Goal: Use online tool/utility: Utilize a website feature to perform a specific function

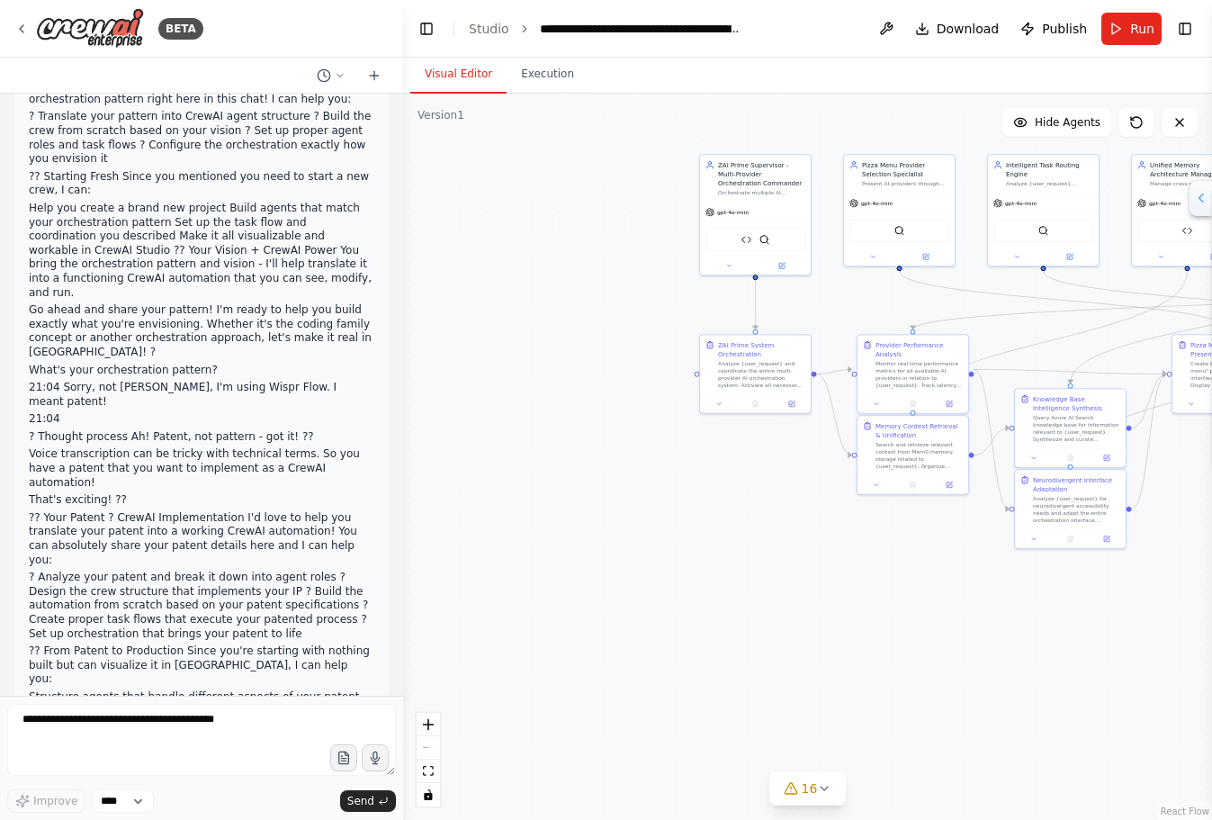
scroll to position [93169, 0]
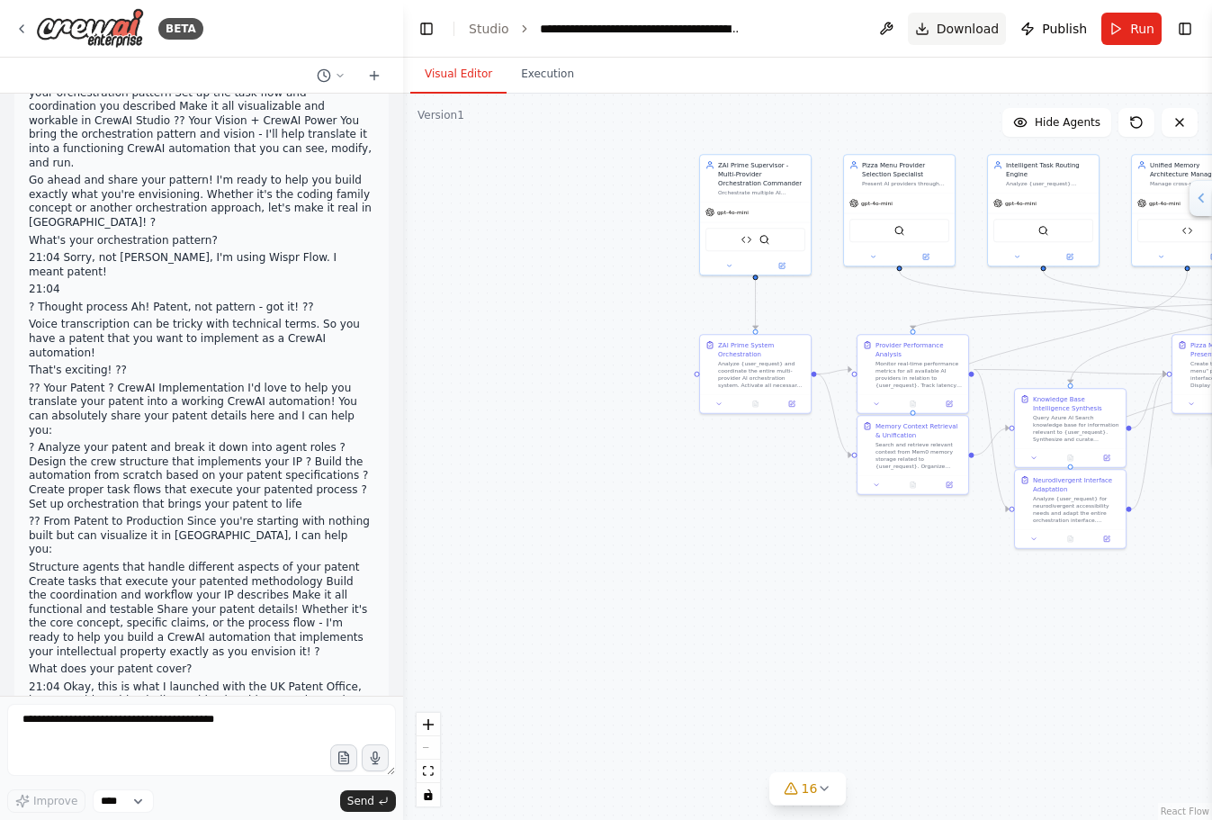
click at [973, 31] on span "Download" at bounding box center [968, 29] width 63 height 18
click at [808, 790] on span "16" at bounding box center [810, 788] width 16 height 18
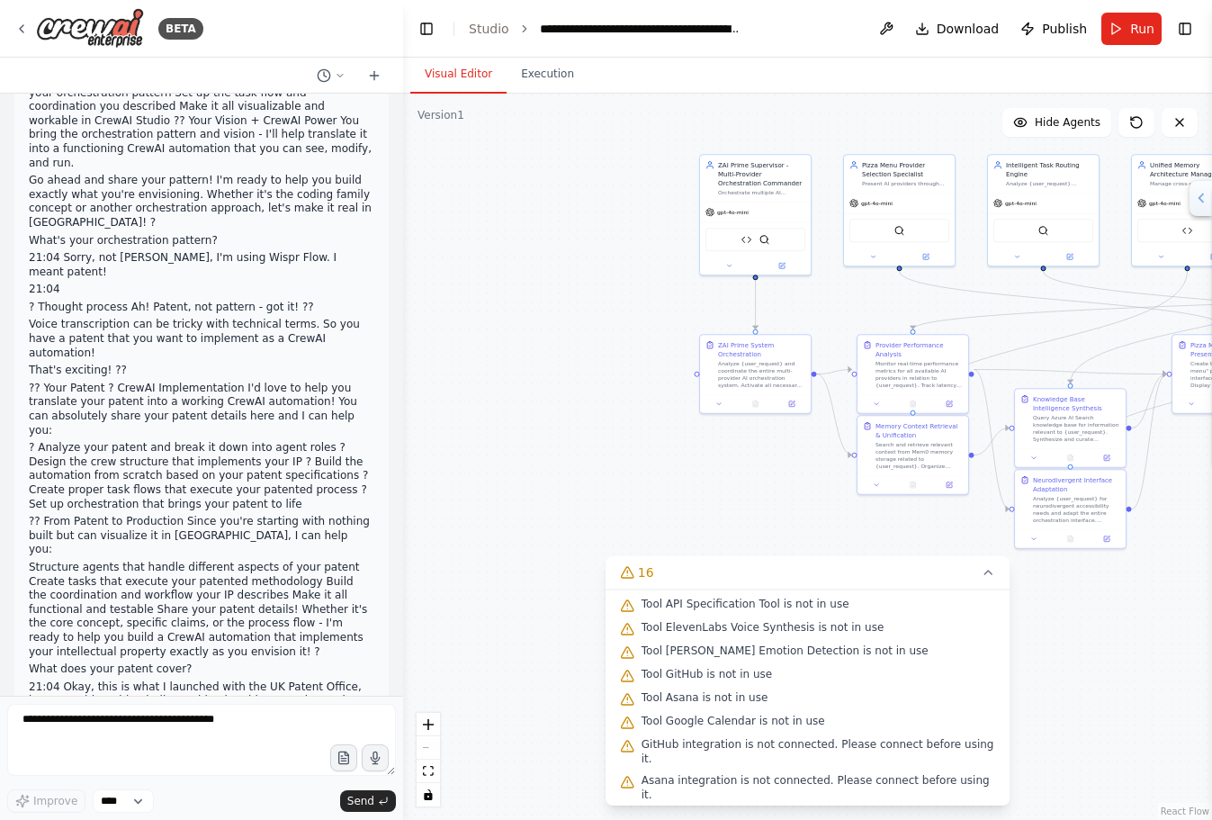
scroll to position [229, 0]
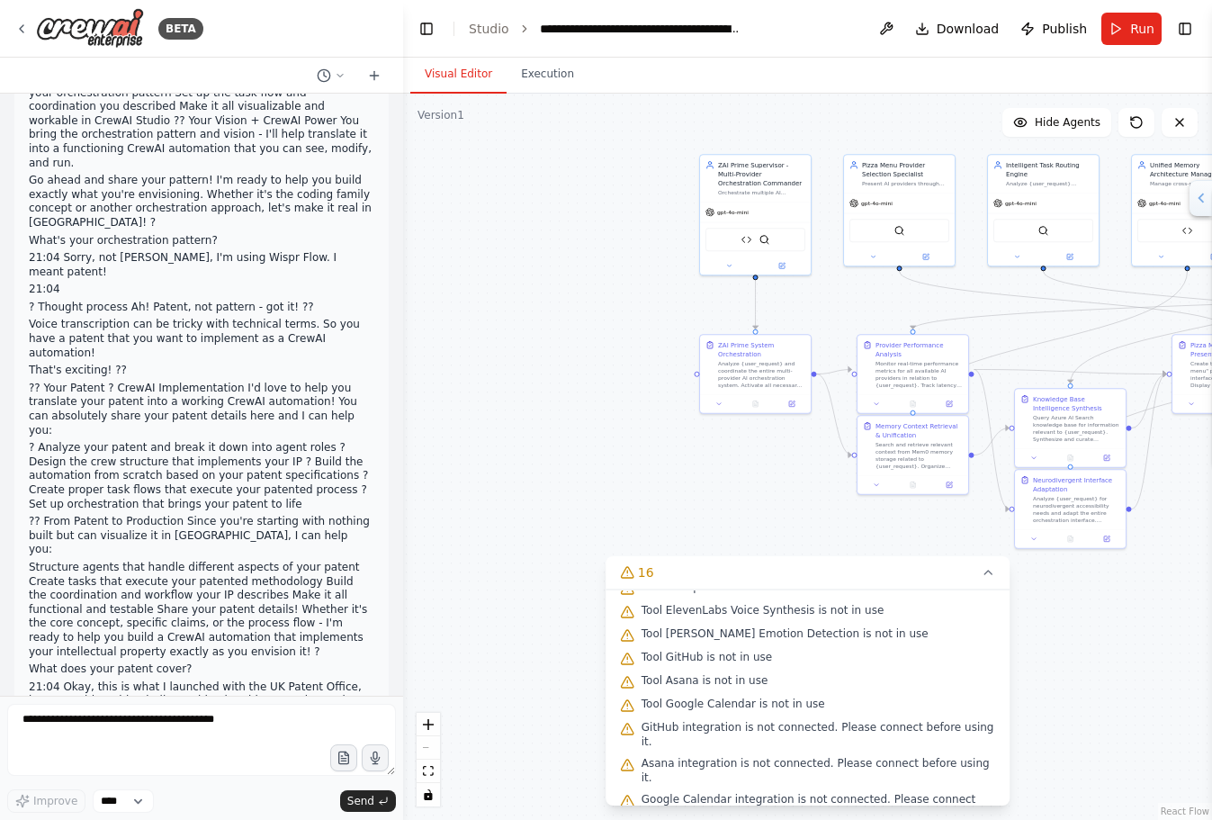
click at [696, 462] on div ".deletable-edge-delete-btn { width: 20px; height: 20px; border: 0px solid #ffff…" at bounding box center [807, 457] width 809 height 726
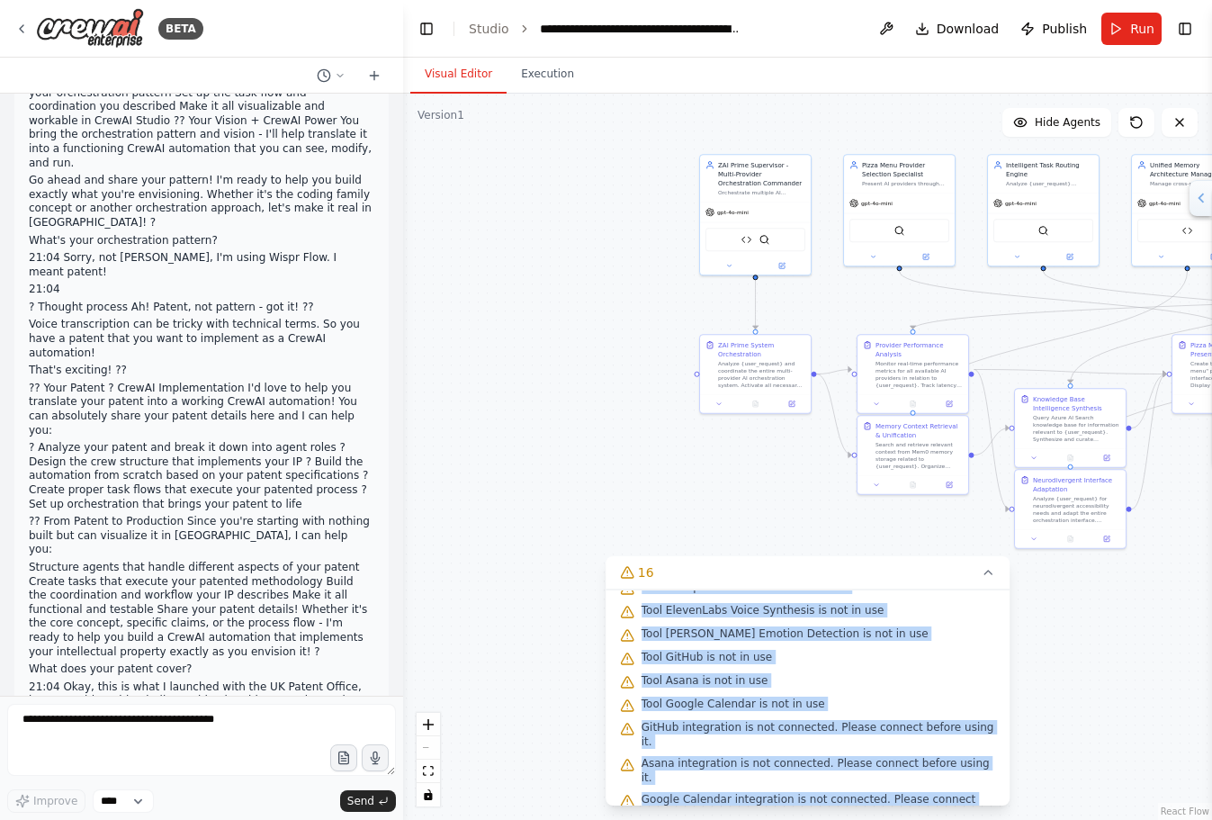
drag, startPoint x: 641, startPoint y: 650, endPoint x: 949, endPoint y: 796, distance: 341.7
click at [949, 796] on div "Issues found Tool SerplyWebSearchTool is not in use Tool SerplyScholarSearchToo…" at bounding box center [808, 697] width 405 height 216
click at [619, 401] on div ".deletable-edge-delete-btn { width: 20px; height: 20px; border: 0px solid #ffff…" at bounding box center [807, 457] width 809 height 726
click at [958, 33] on span "Download" at bounding box center [968, 29] width 63 height 18
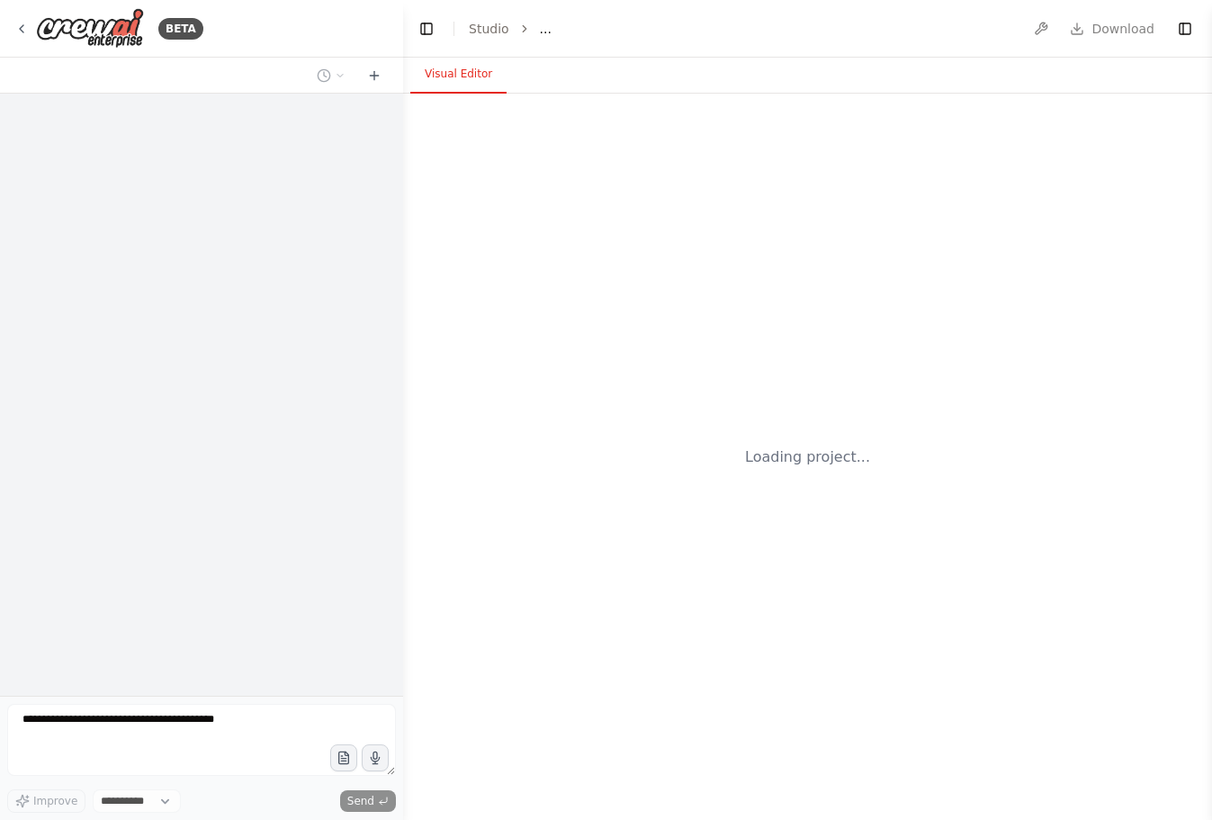
select select "****"
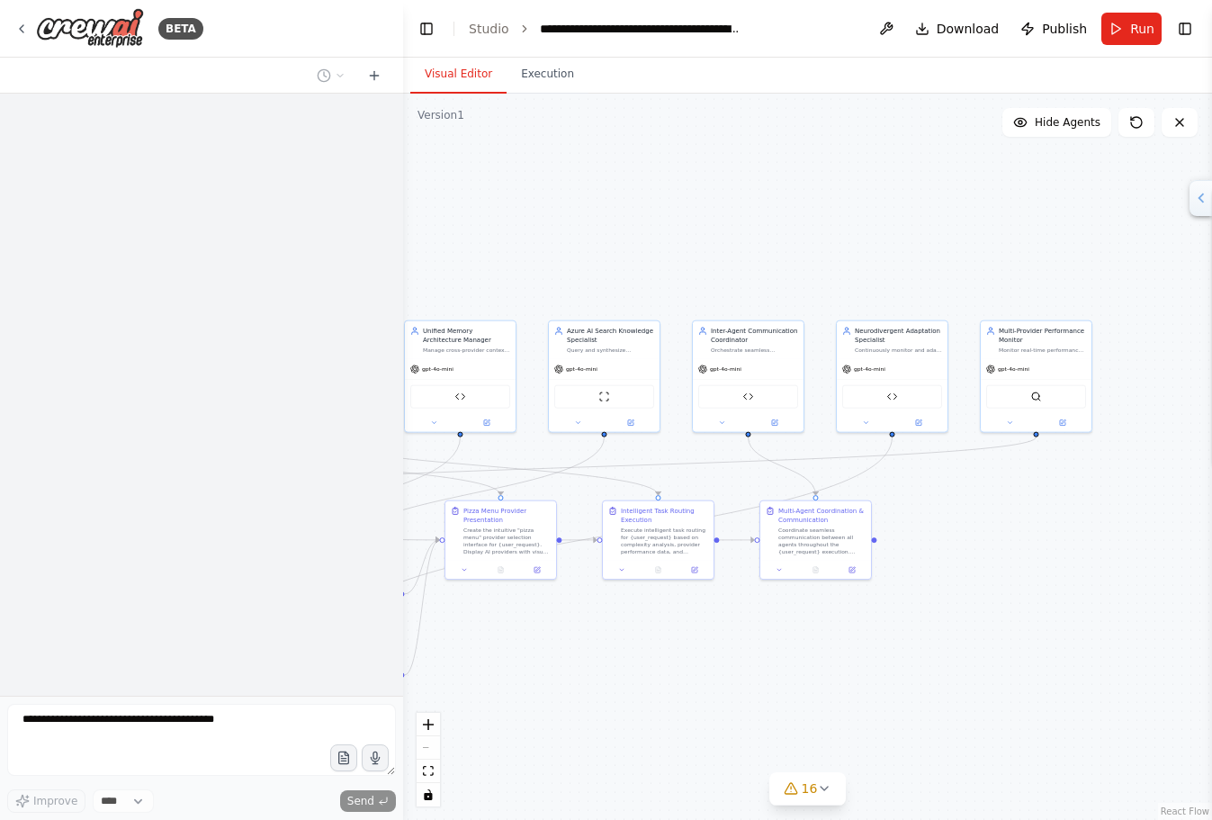
drag, startPoint x: 893, startPoint y: 210, endPoint x: 262, endPoint y: 274, distance: 633.9
click at [262, 274] on div "**********" at bounding box center [606, 410] width 1212 height 820
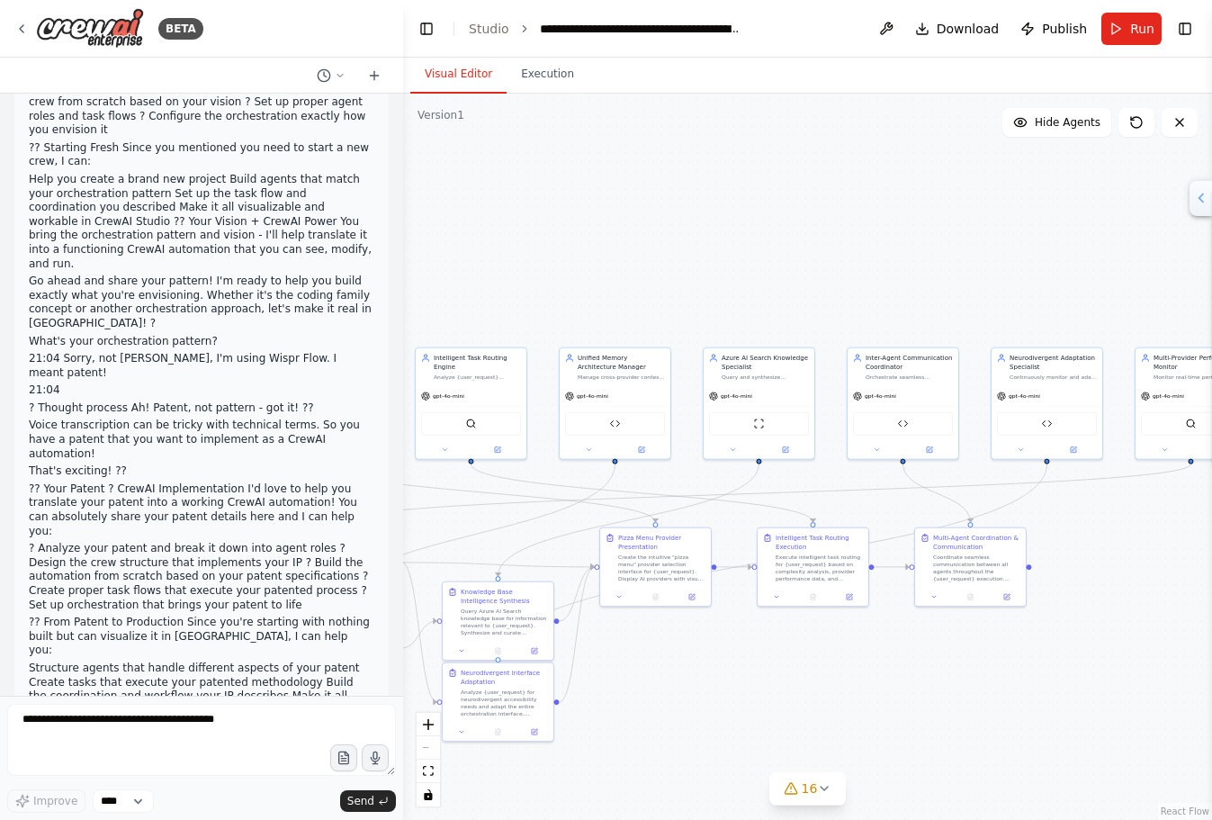
drag, startPoint x: 649, startPoint y: 256, endPoint x: 829, endPoint y: 283, distance: 182.0
click at [830, 283] on div ".deletable-edge-delete-btn { width: 20px; height: 20px; border: 0px solid #ffff…" at bounding box center [807, 457] width 809 height 726
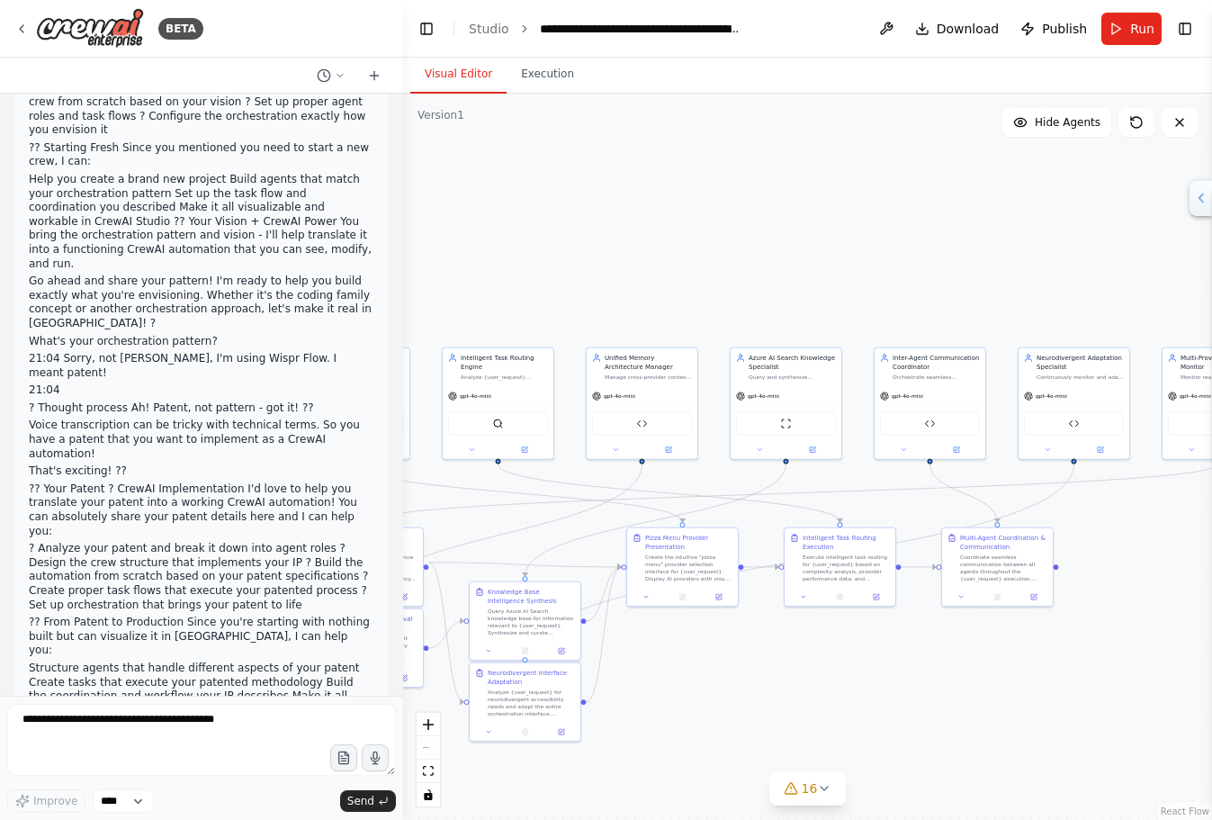
scroll to position [93169, 0]
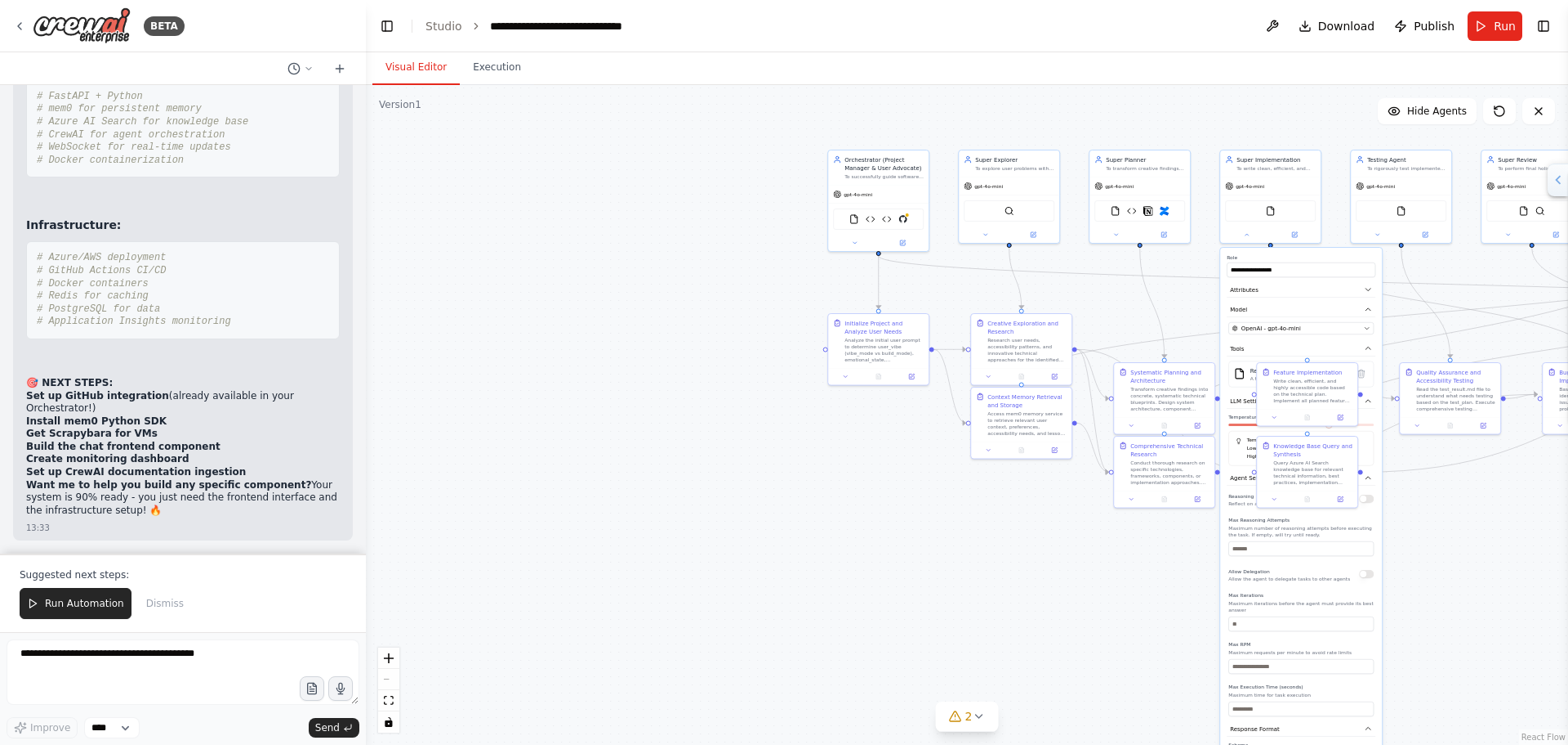
scroll to position [68601, 0]
click at [1348, 29] on span "Download" at bounding box center [1346, 26] width 57 height 16
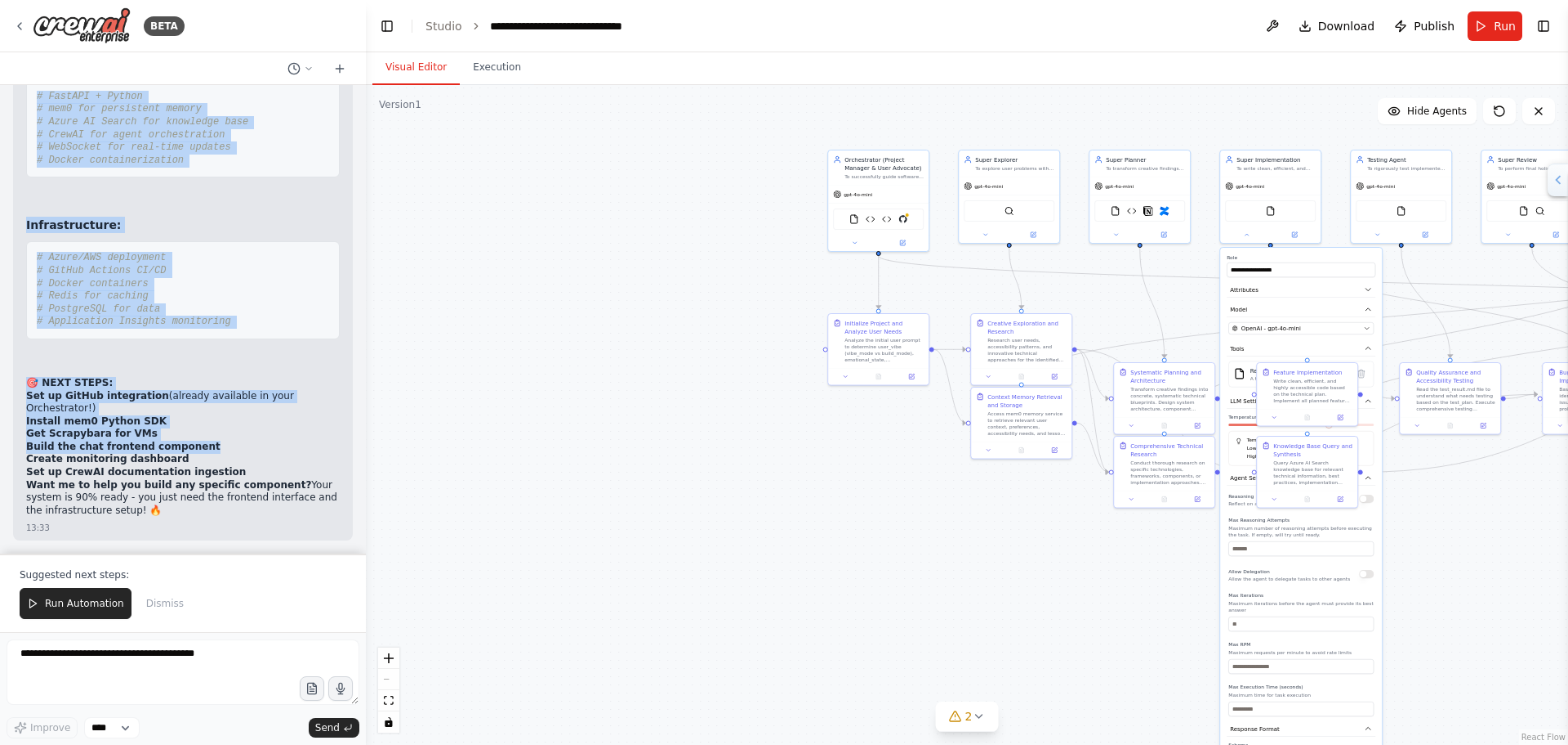
scroll to position [70226, 0]
drag, startPoint x: 41, startPoint y: 328, endPoint x: 311, endPoint y: 516, distance: 329.0
click at [311, 516] on div "Hello! I'm the CrewAI assistant. What kind of automation do you want to build? …" at bounding box center [182, 320] width 366 height 469
copy div "HERE'S YOUR COMPLETE POWER-UP PLAN: 1. FRONTEND - Chat Interface & Monitoring D…"
click at [256, 453] on li "Create monitoring dashboard" at bounding box center [182, 459] width 313 height 13
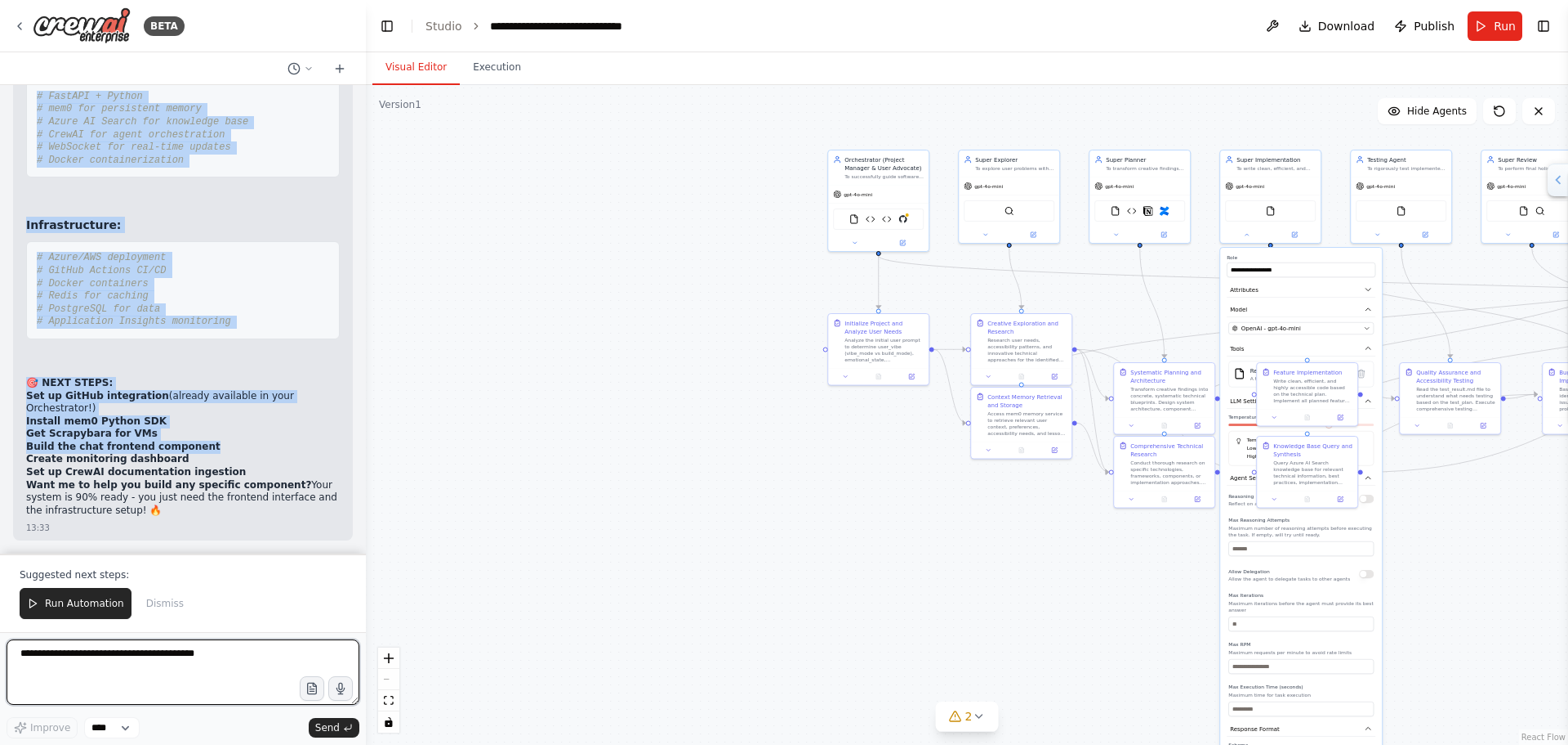
click at [135, 656] on textarea at bounding box center [182, 672] width 353 height 65
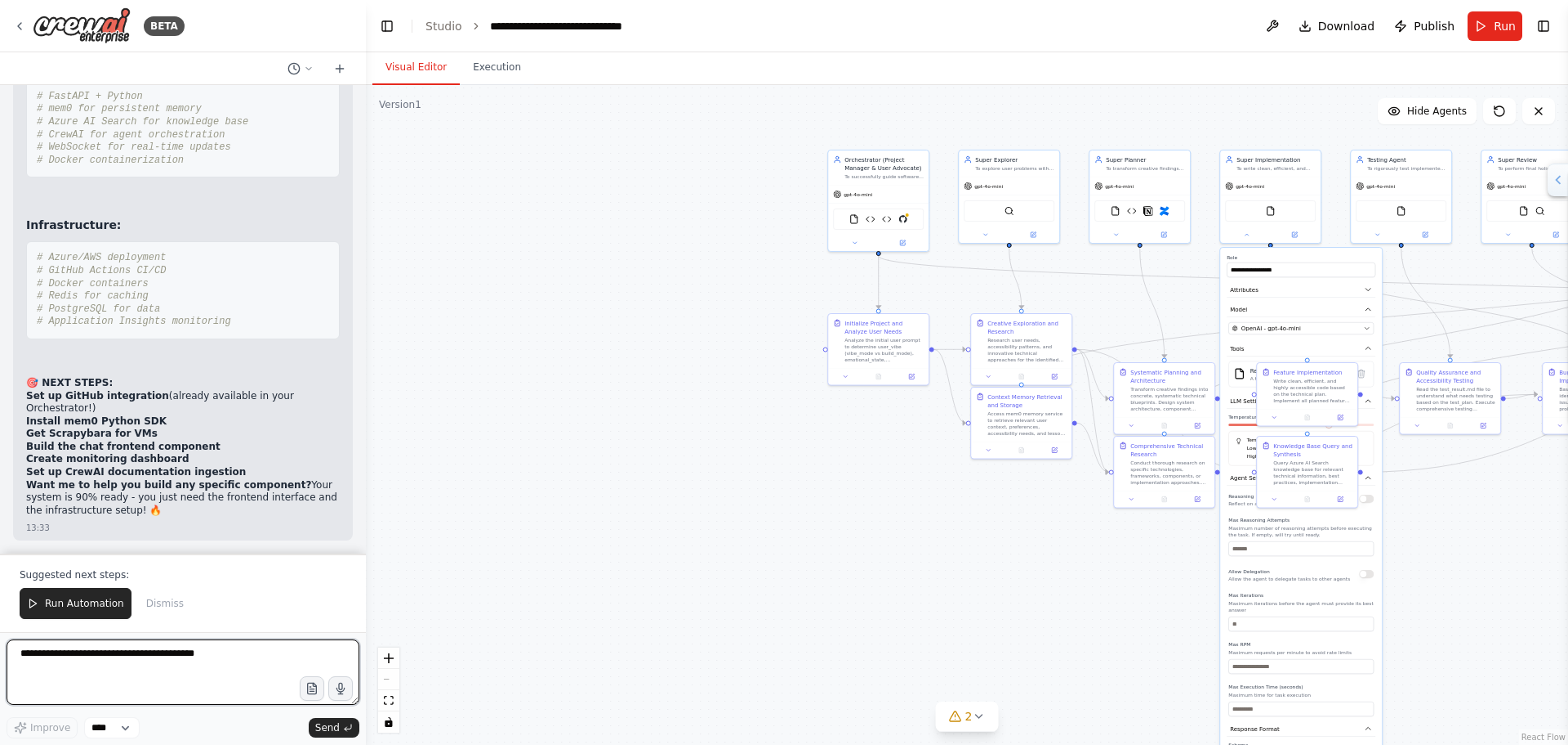
paste textarea "**********"
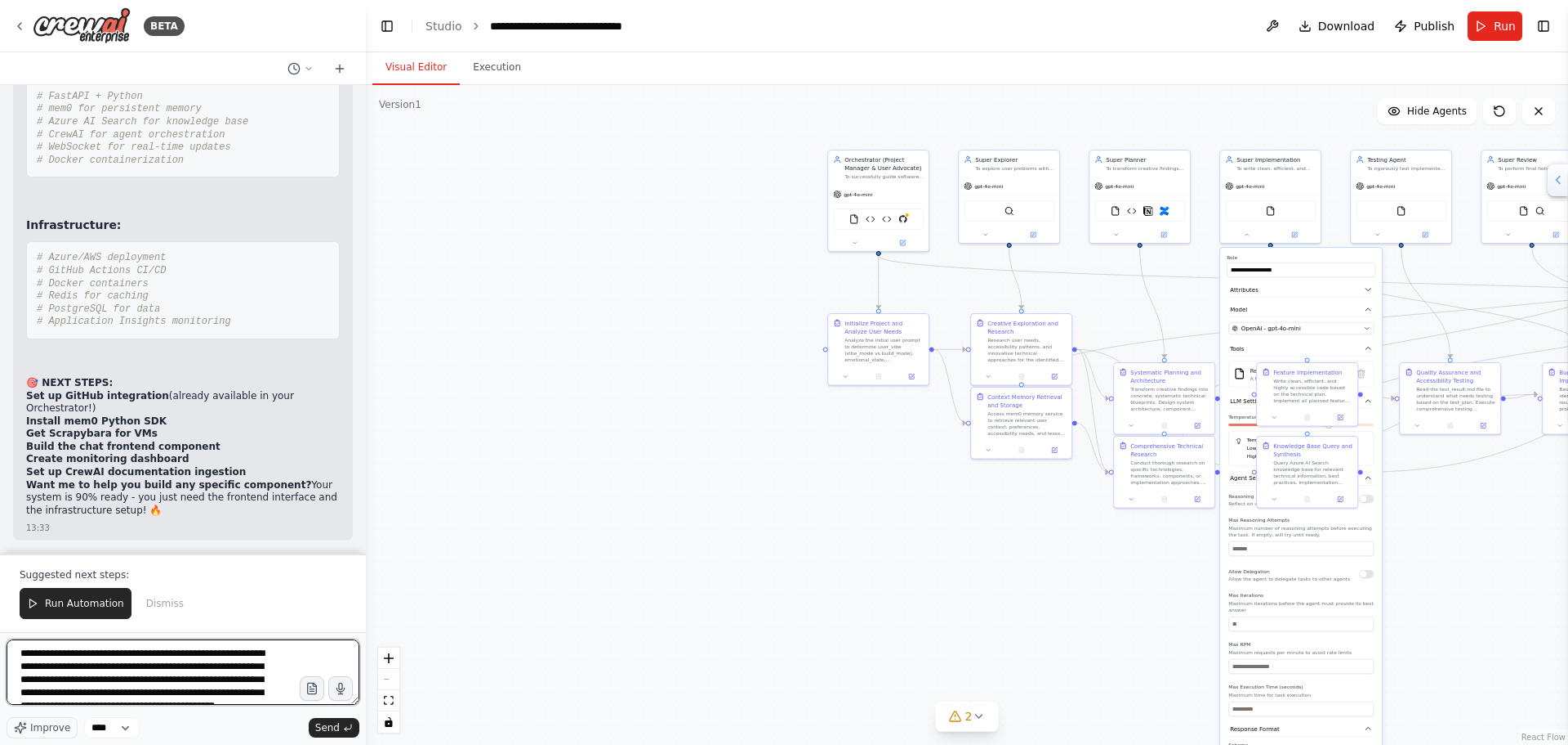
scroll to position [21, 0]
click at [209, 700] on textarea "**********" at bounding box center [182, 672] width 353 height 65
paste textarea "**********"
type textarea "**********"
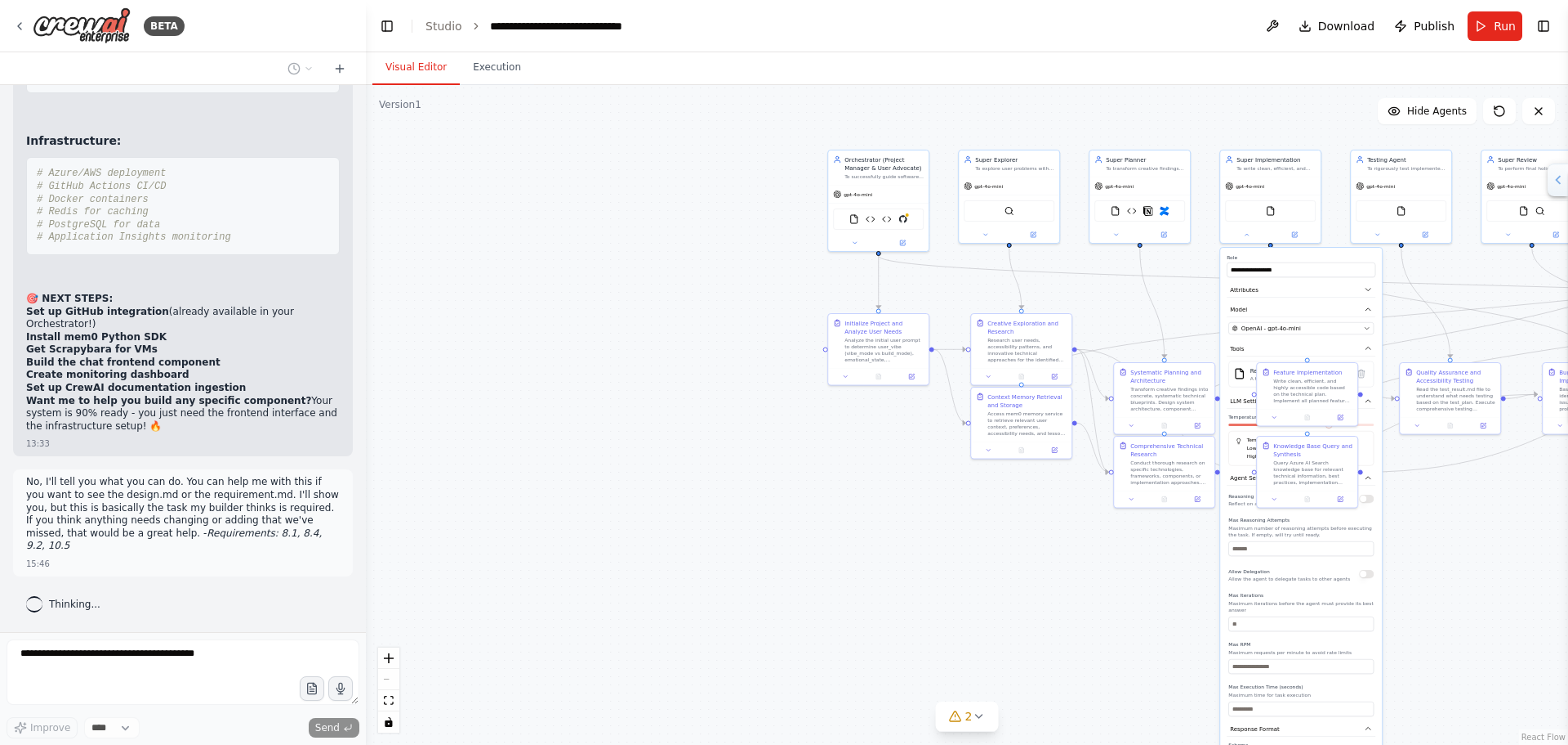
scroll to position [70297, 0]
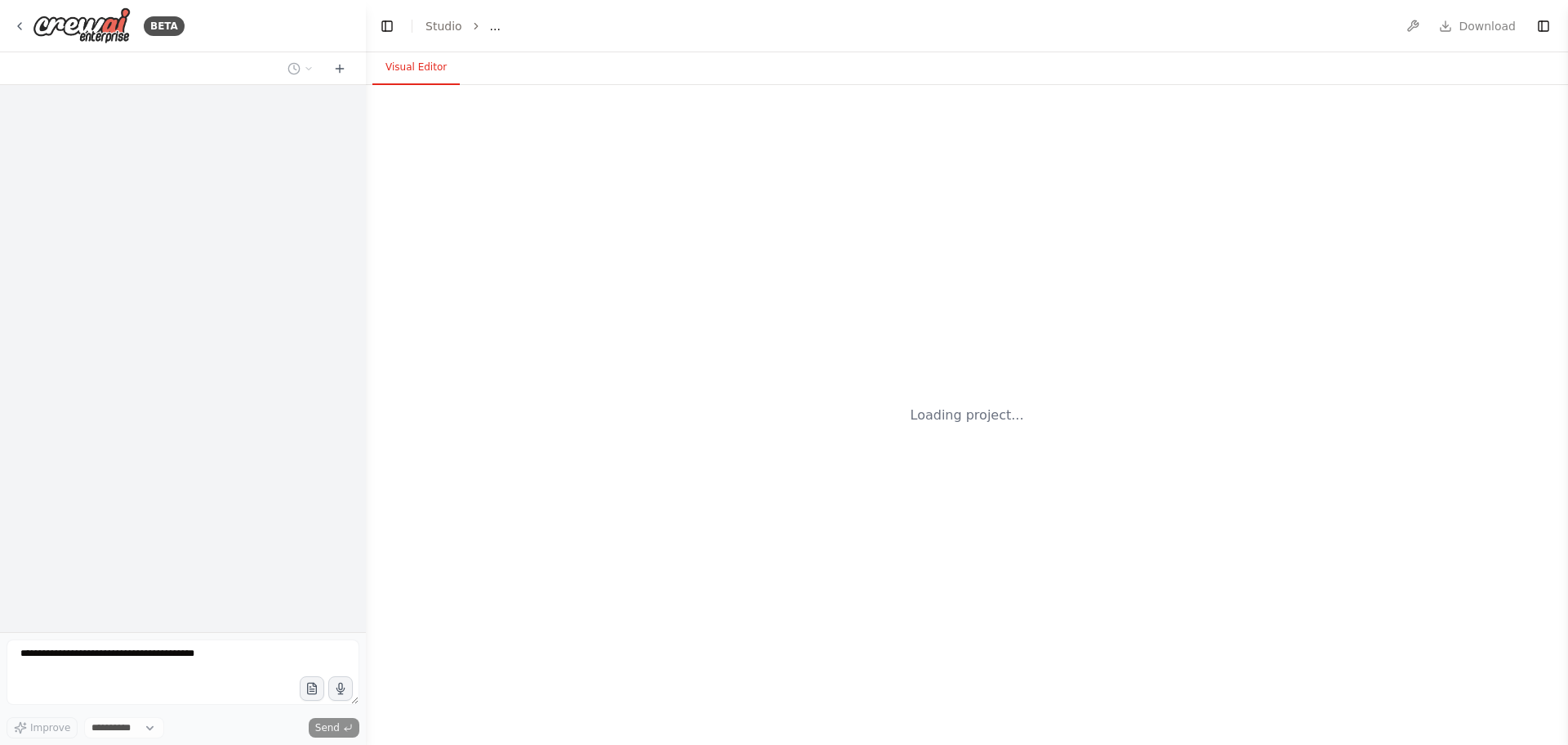
select select "****"
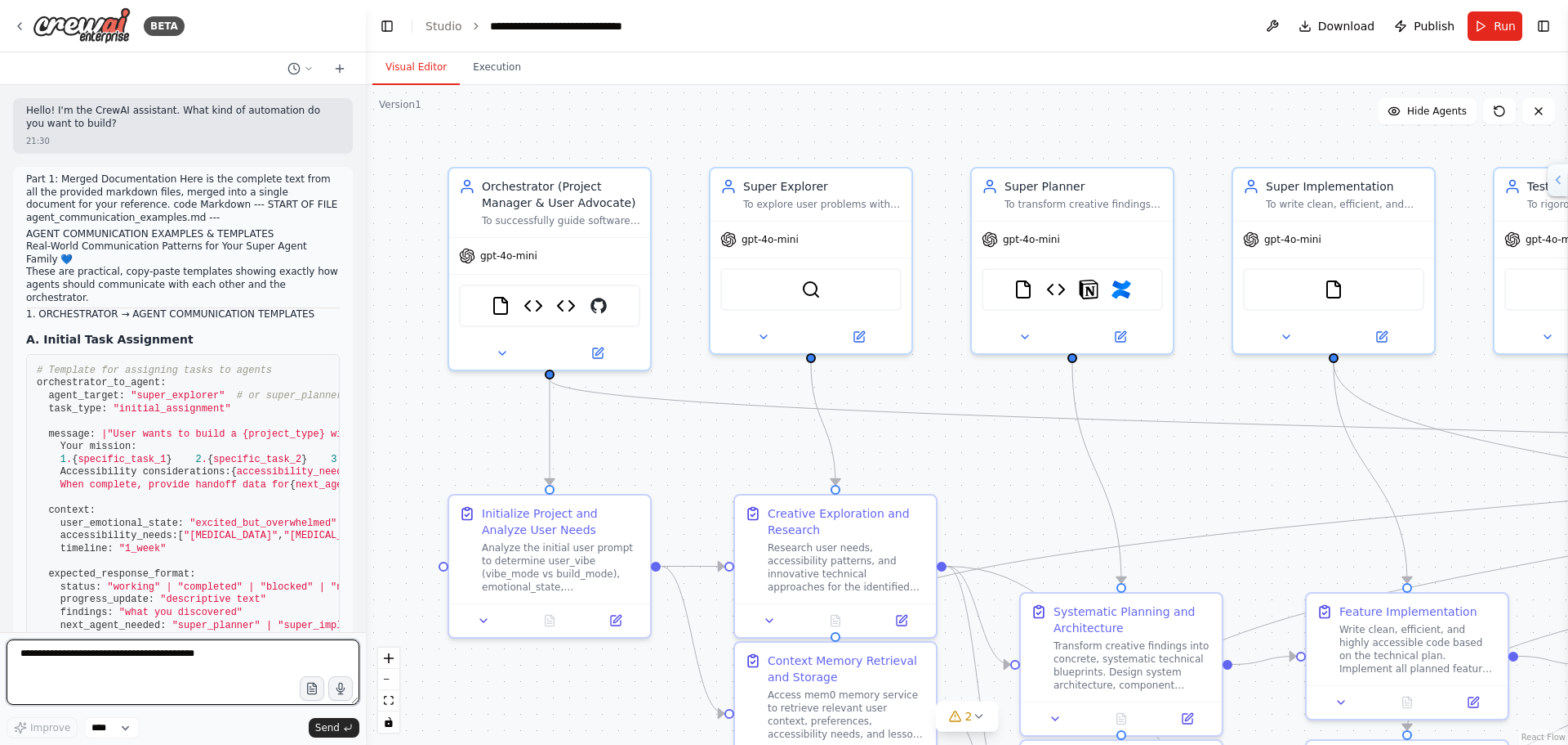
click at [193, 665] on textarea at bounding box center [182, 672] width 353 height 65
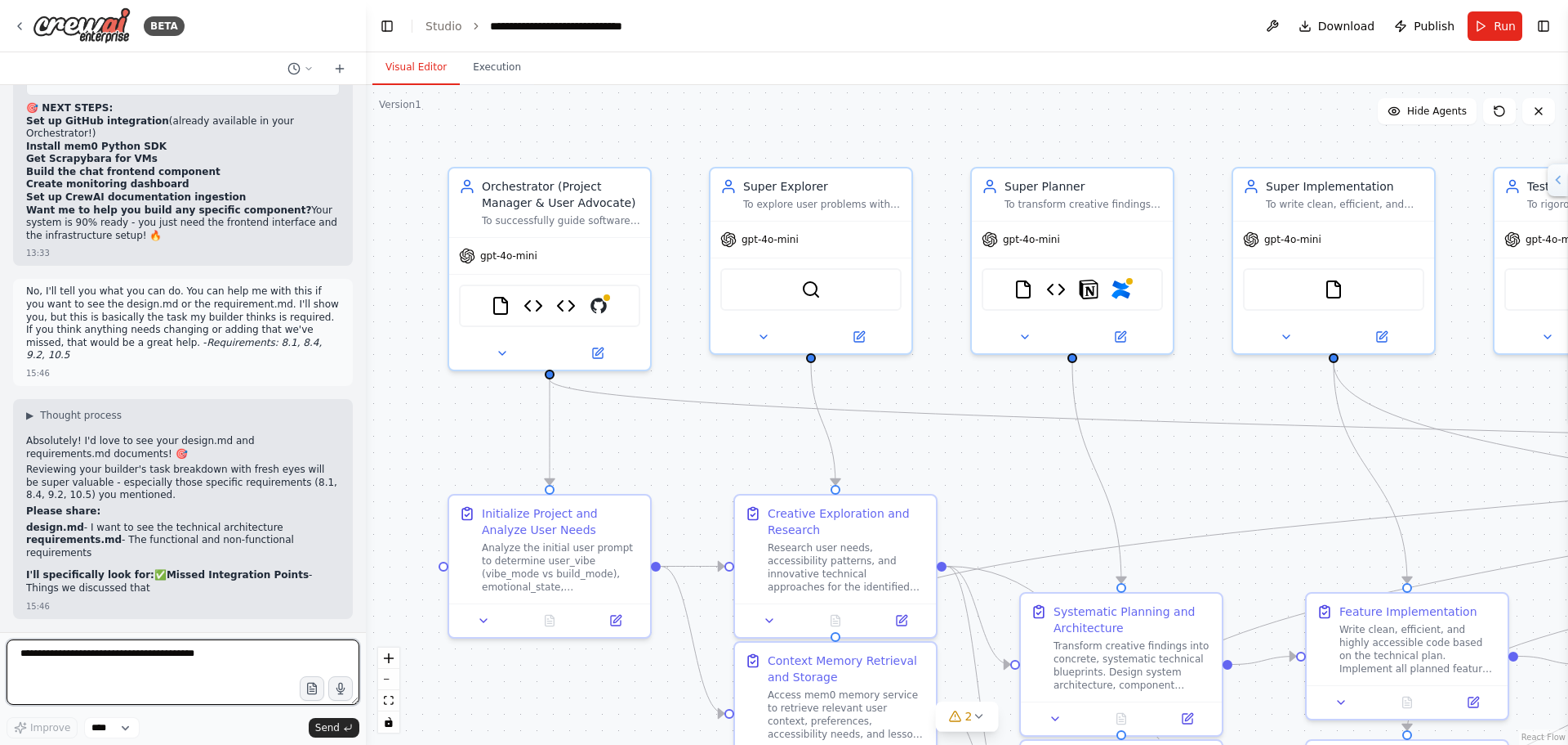
scroll to position [70141, 0]
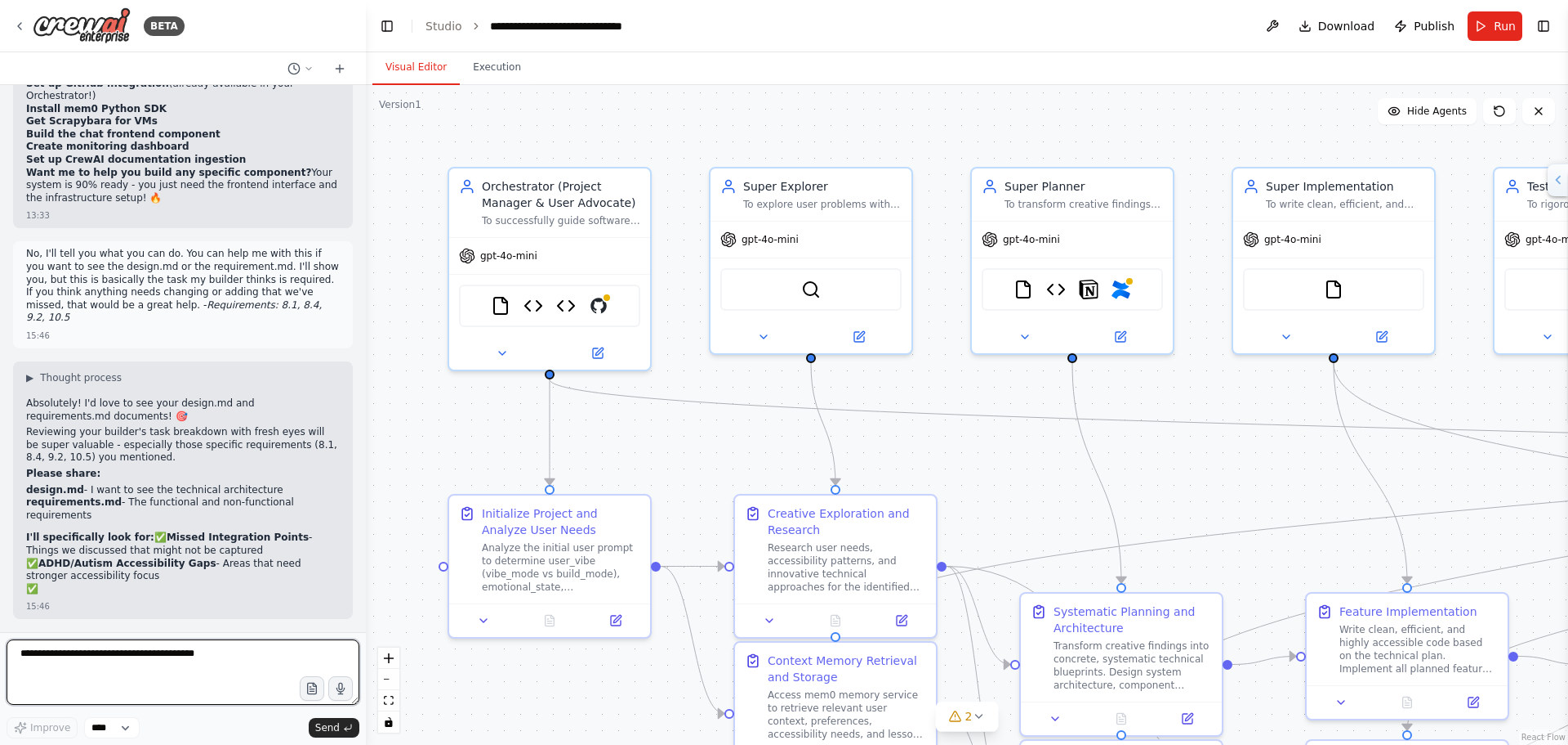
click at [193, 665] on textarea at bounding box center [182, 672] width 353 height 65
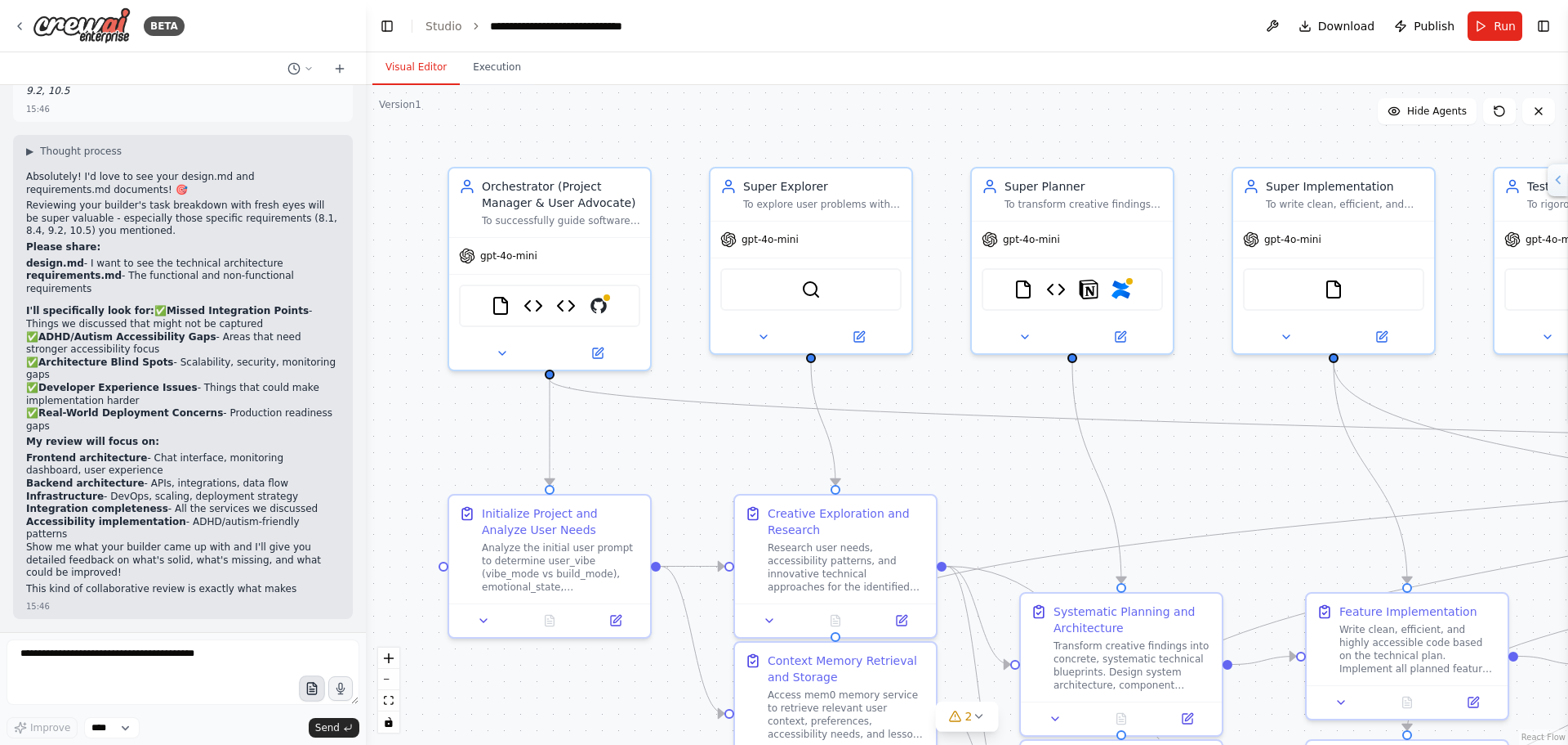
scroll to position [70714, 0]
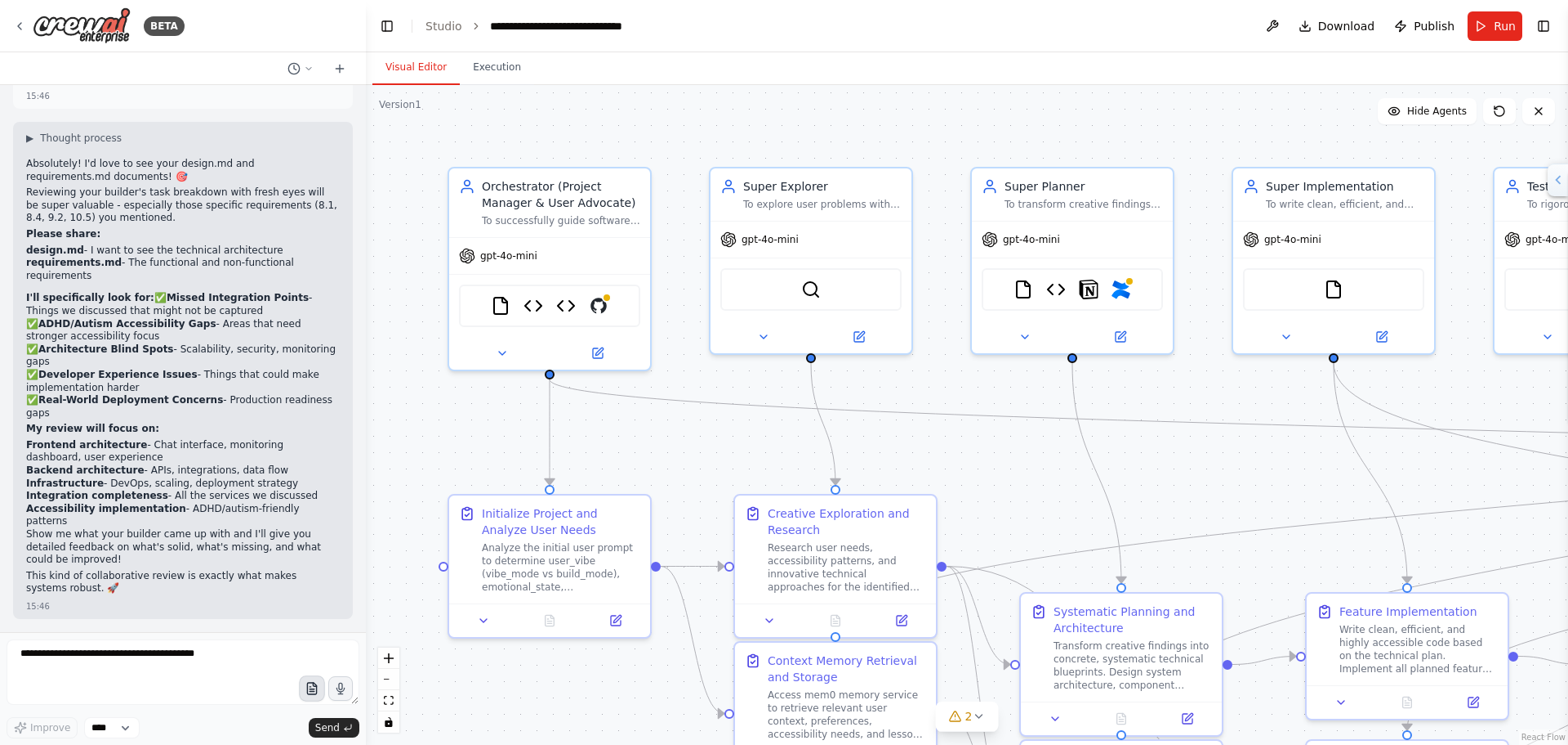
click at [312, 691] on icon "button" at bounding box center [311, 691] width 5 height 0
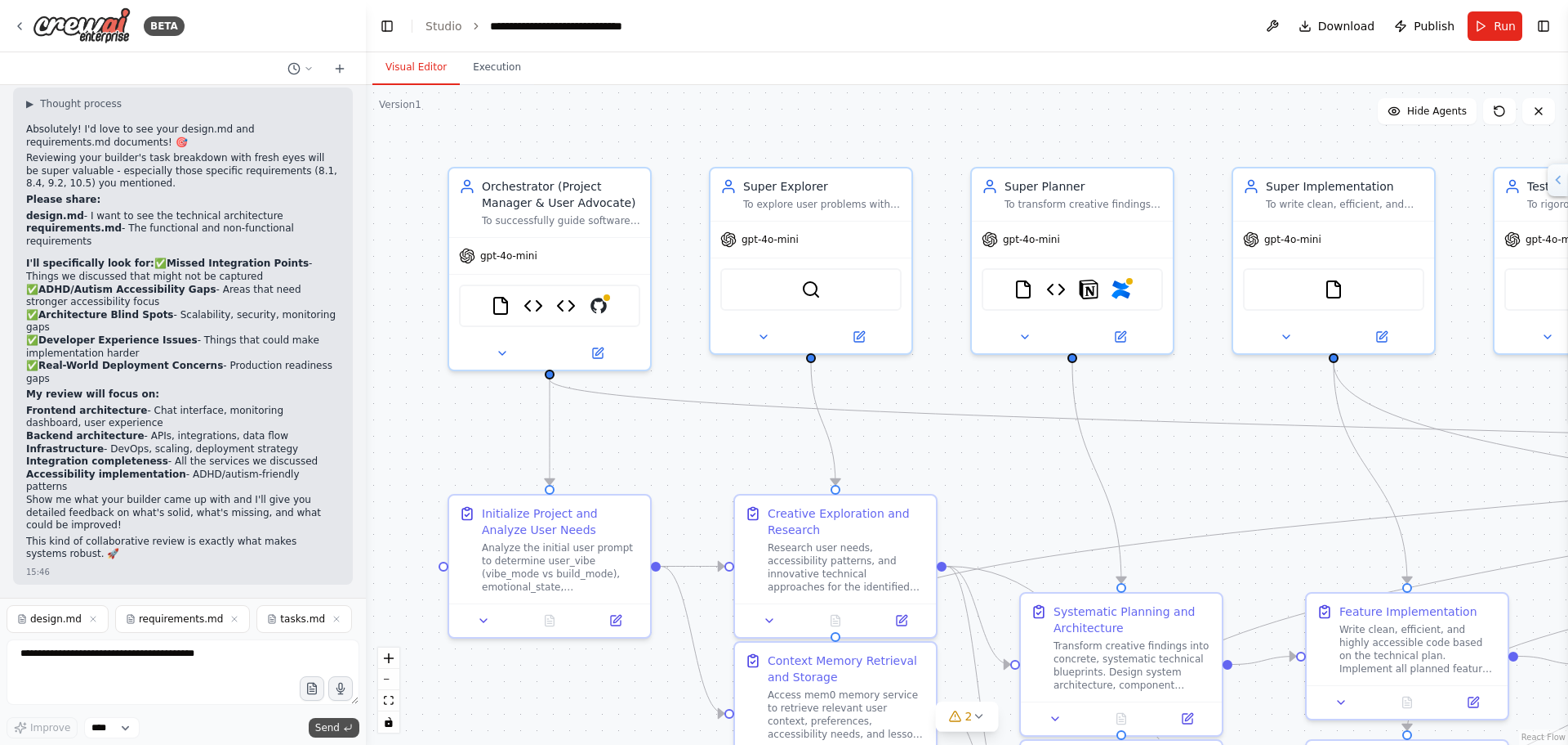
click at [338, 730] on span "Send" at bounding box center [327, 728] width 25 height 13
click at [322, 727] on span "Send" at bounding box center [327, 728] width 25 height 13
click at [207, 666] on textarea at bounding box center [182, 672] width 353 height 65
paste textarea "**********"
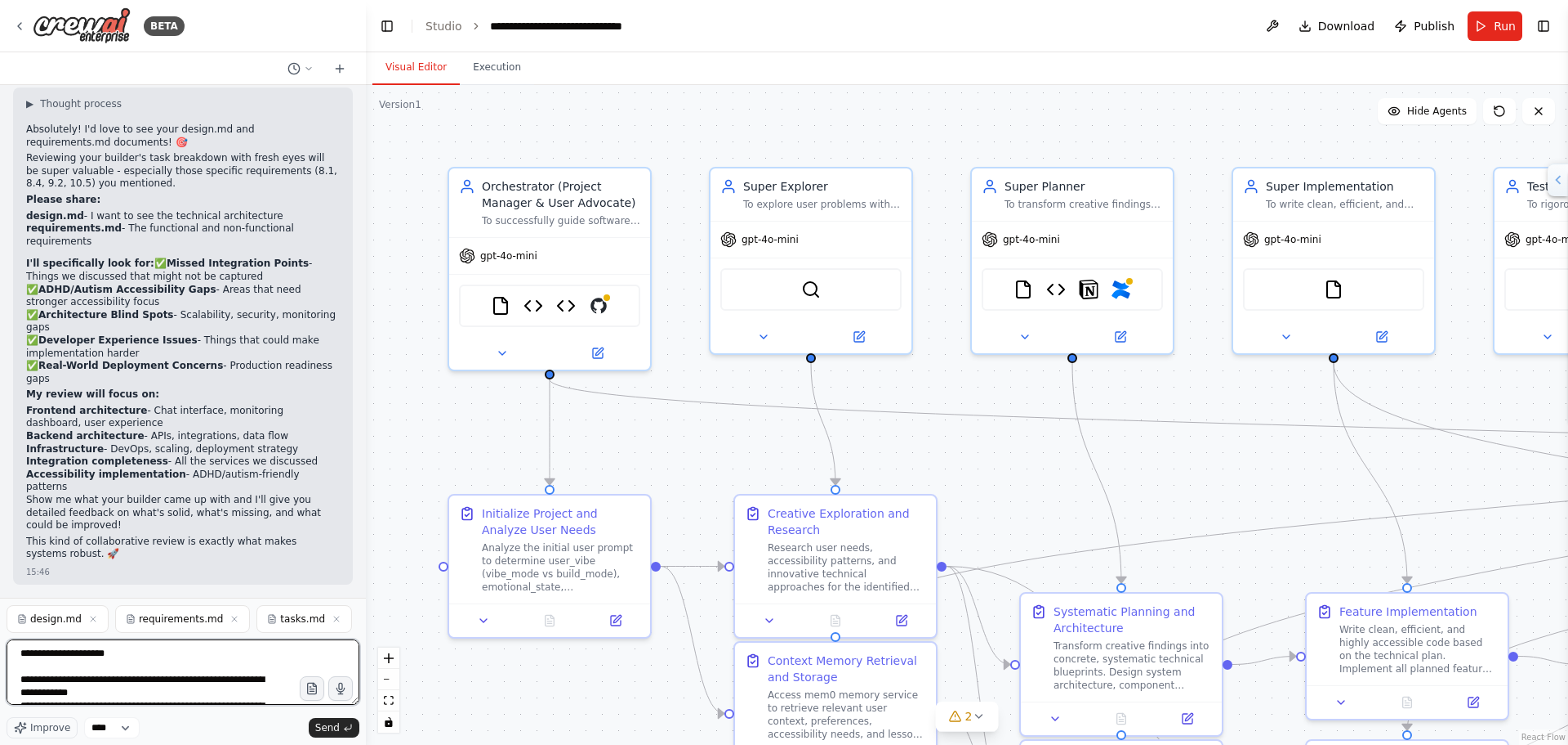
scroll to position [3552, 0]
drag, startPoint x: 197, startPoint y: 700, endPoint x: 0, endPoint y: 510, distance: 273.7
click at [0, 510] on div "BETA Hello! I'm the CrewAI assistant. What kind of automation do you want to bu…" at bounding box center [182, 372] width 366 height 745
click at [199, 688] on textarea at bounding box center [182, 672] width 353 height 65
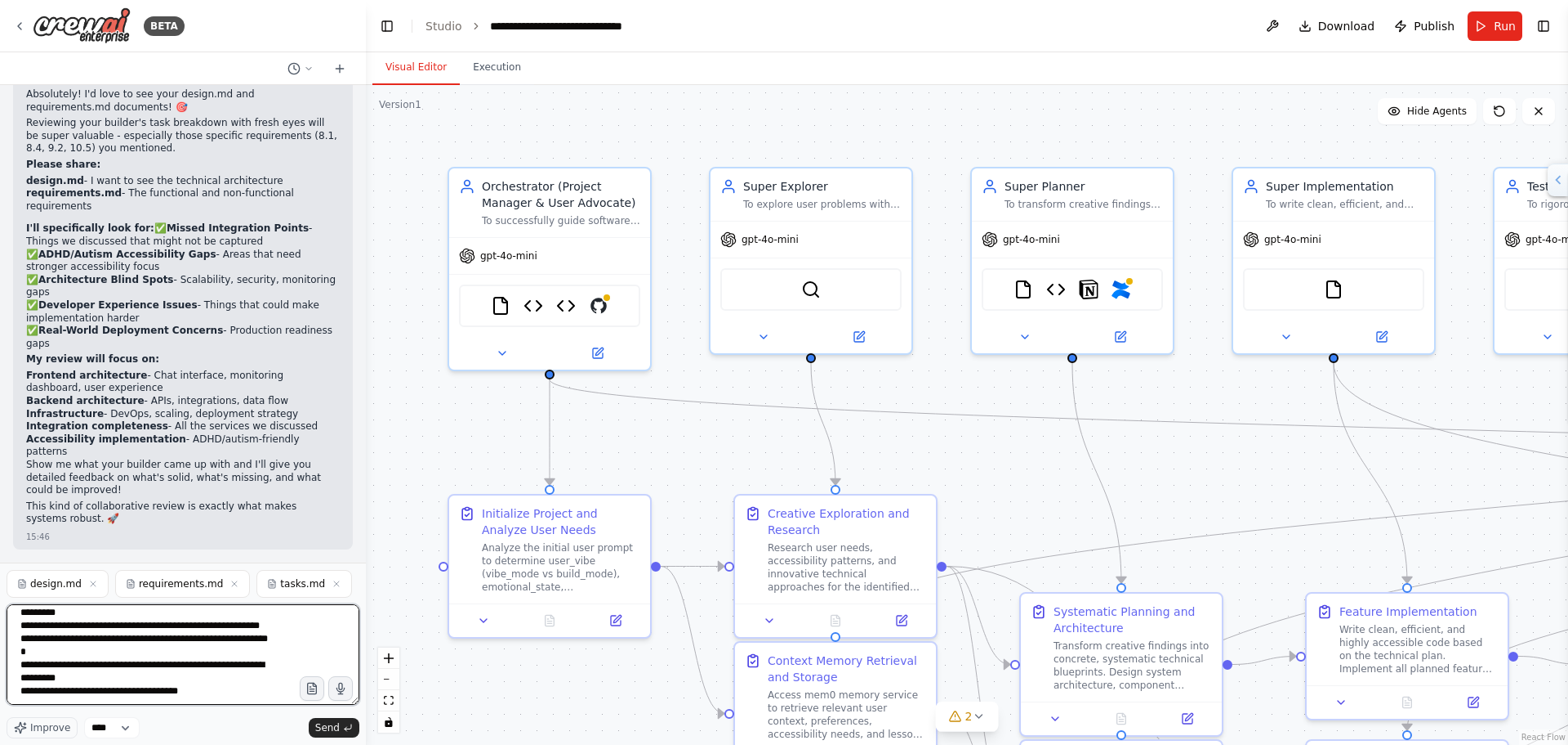
scroll to position [3477, 0]
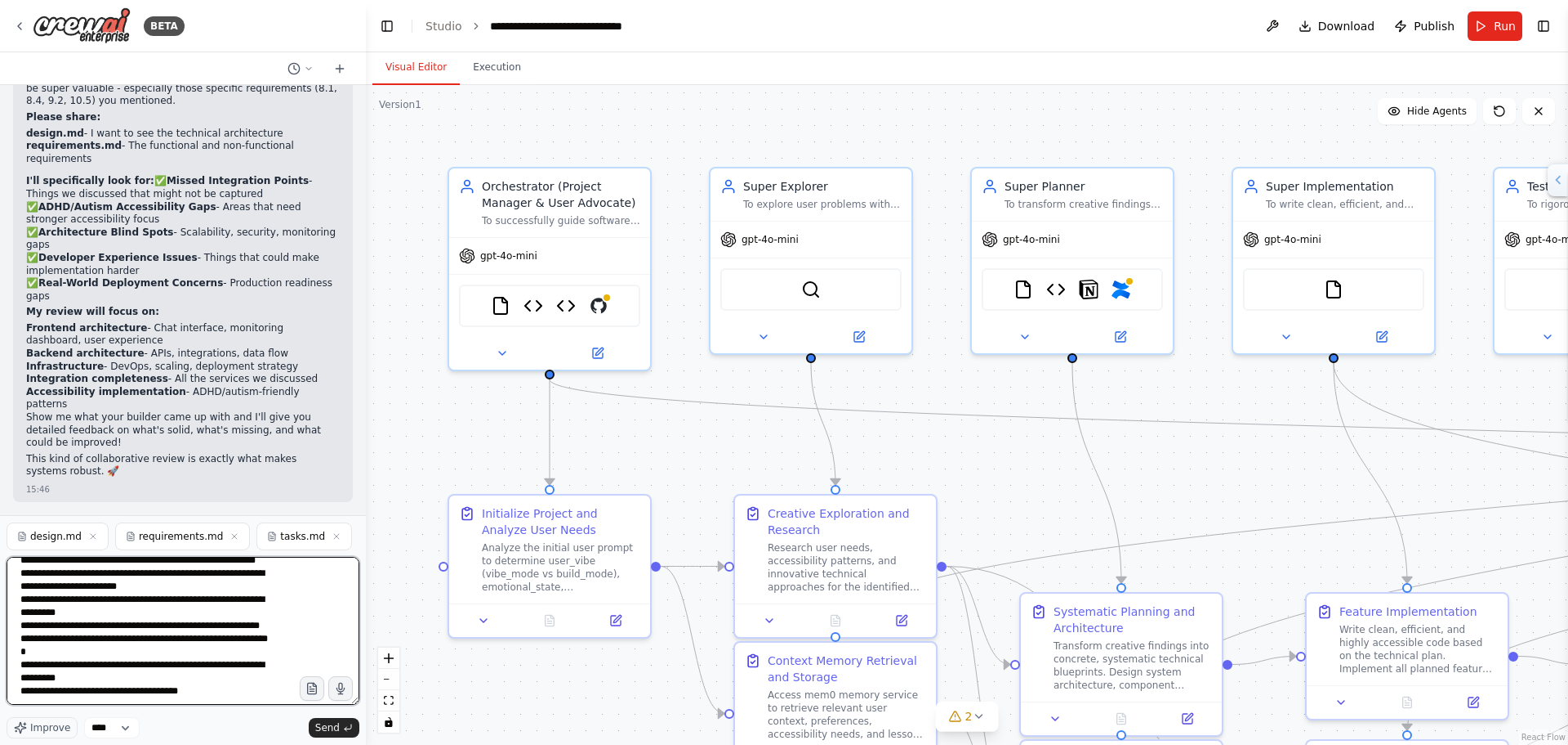
drag, startPoint x: 354, startPoint y: 700, endPoint x: 252, endPoint y: 705, distance: 102.1
click at [355, 744] on html "BETA Hello! I'm the CrewAI assistant. What kind of automation do you want to bu…" at bounding box center [784, 372] width 1568 height 745
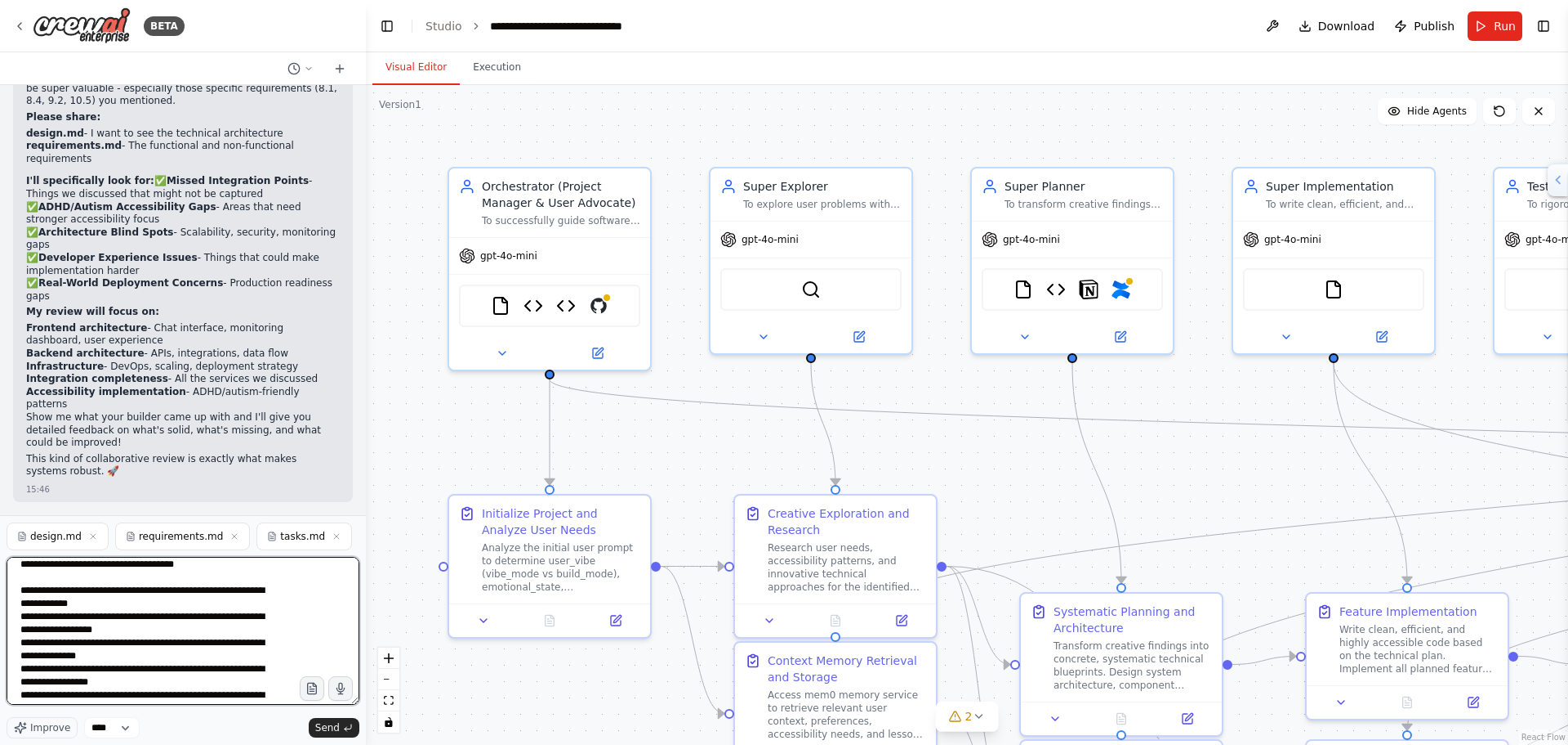
scroll to position [0, 0]
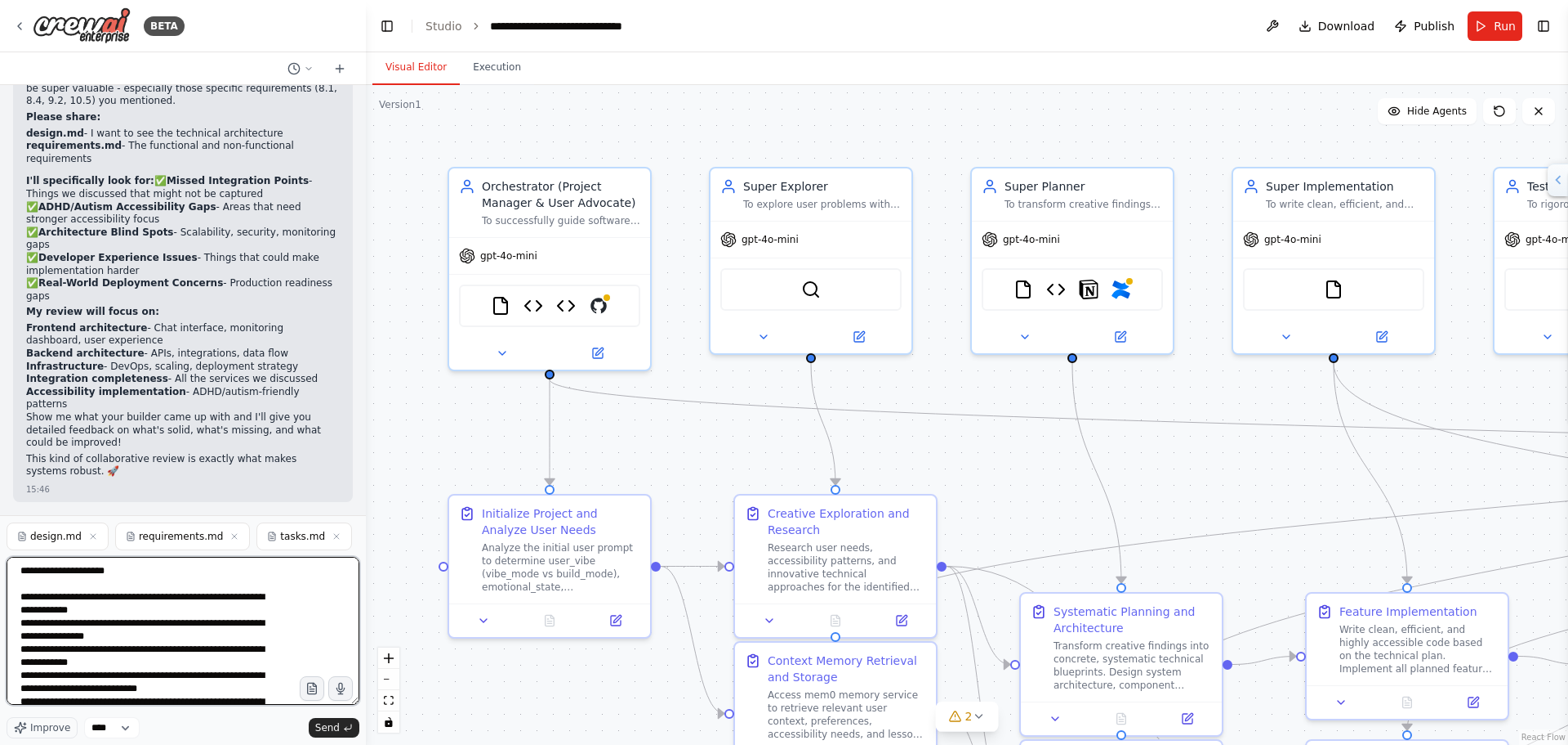
drag, startPoint x: 215, startPoint y: 682, endPoint x: 24, endPoint y: 475, distance: 281.7
click at [27, 475] on div "BETA Hello! I'm the CrewAI assistant. What kind of automation do you want to bu…" at bounding box center [182, 372] width 366 height 745
type textarea "**********"
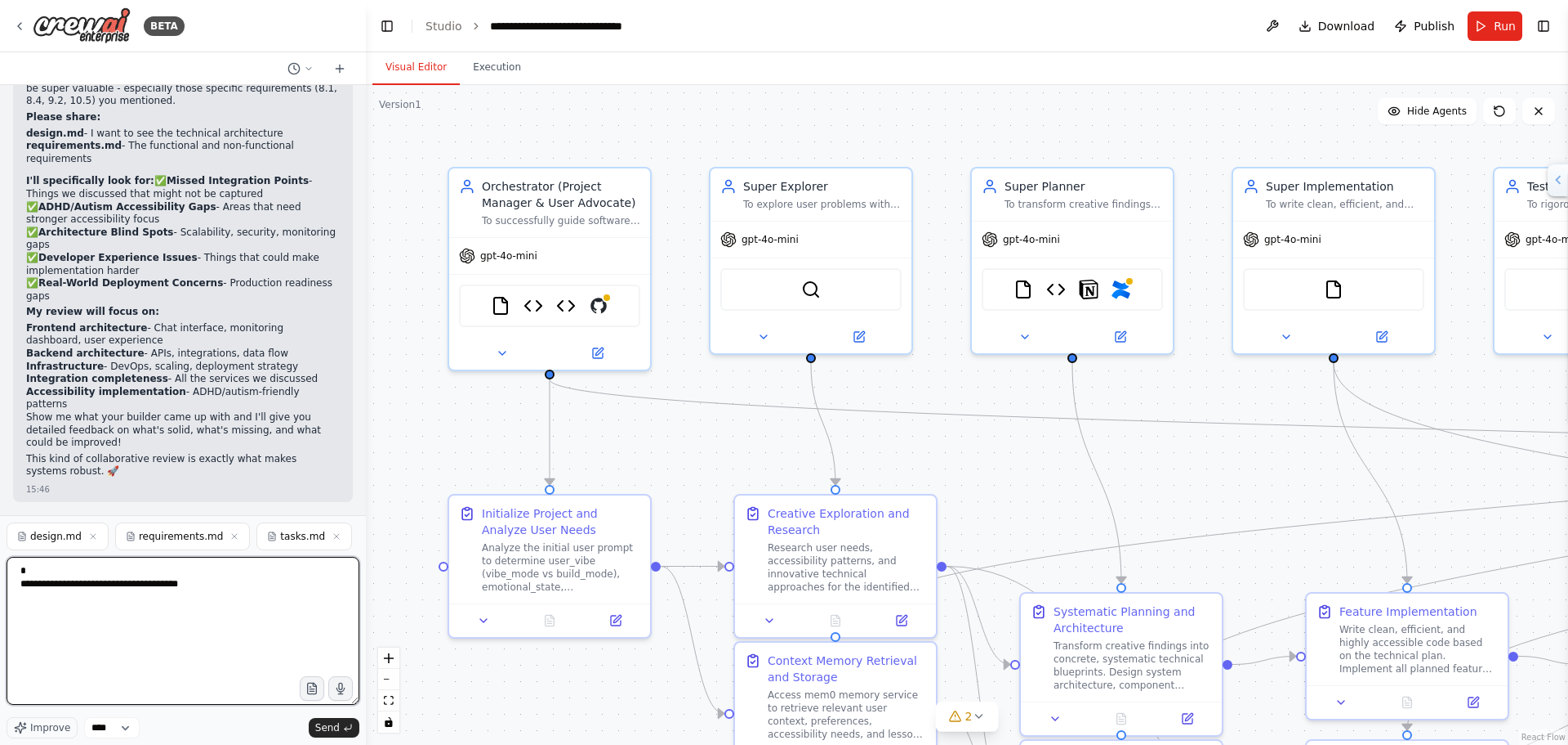
drag, startPoint x: 215, startPoint y: 586, endPoint x: 0, endPoint y: 543, distance: 219.3
click at [0, 543] on div "BETA Hello! I'm the CrewAI assistant. What kind of automation do you want to bu…" at bounding box center [182, 372] width 366 height 745
type textarea "**********"
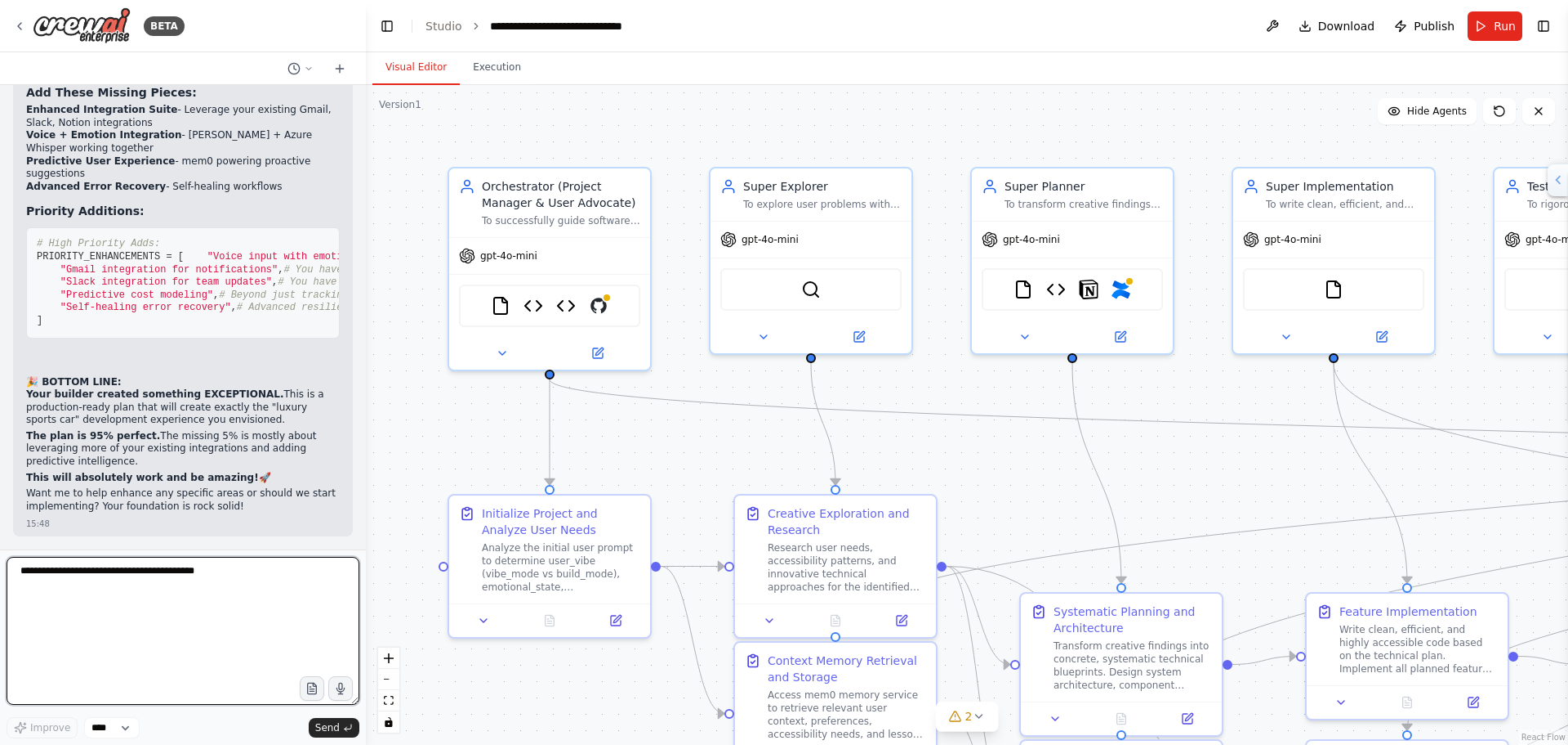
scroll to position [71272, 0]
drag, startPoint x: 28, startPoint y: 351, endPoint x: 183, endPoint y: 502, distance: 216.4
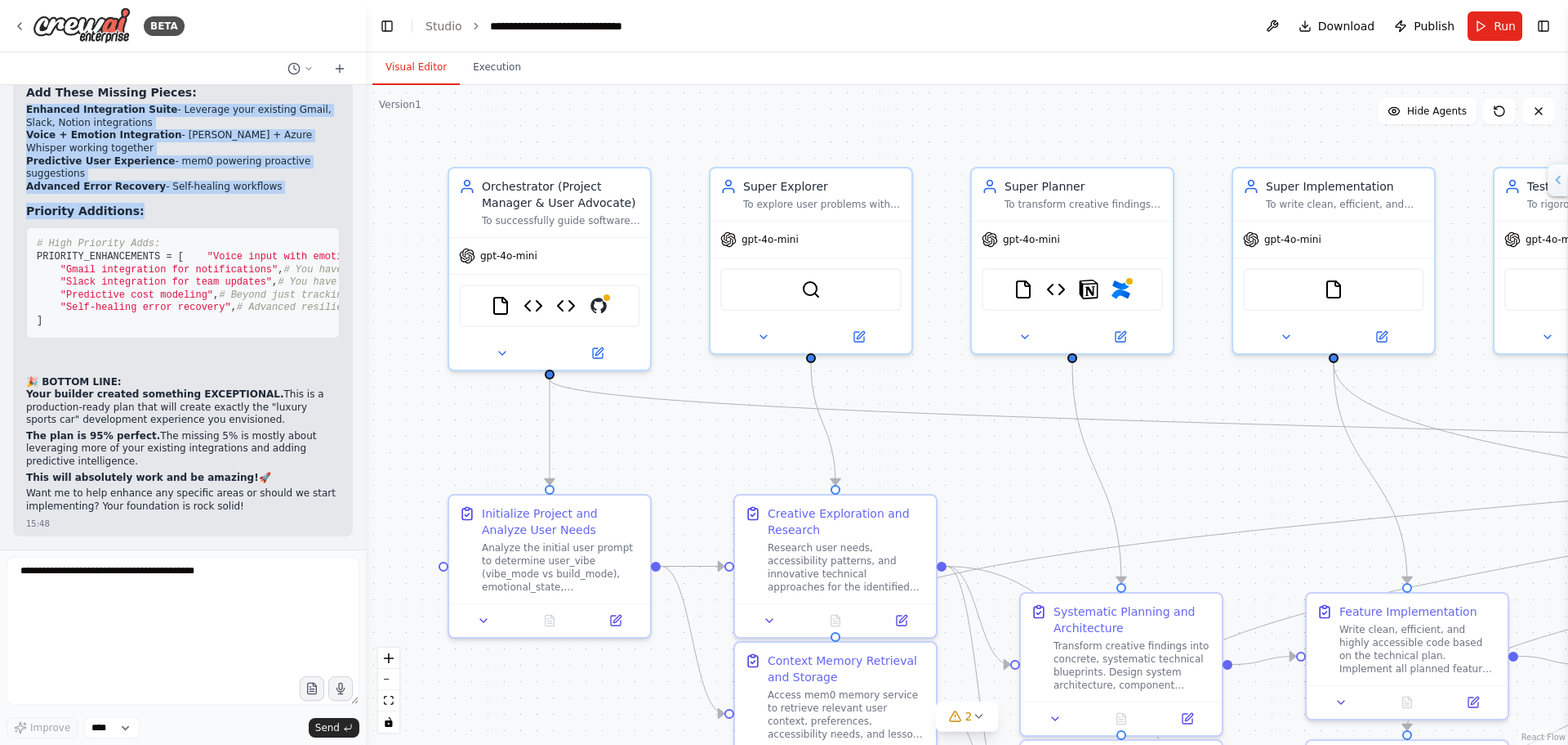
drag, startPoint x: 183, startPoint y: 502, endPoint x: 133, endPoint y: 404, distance: 110.0
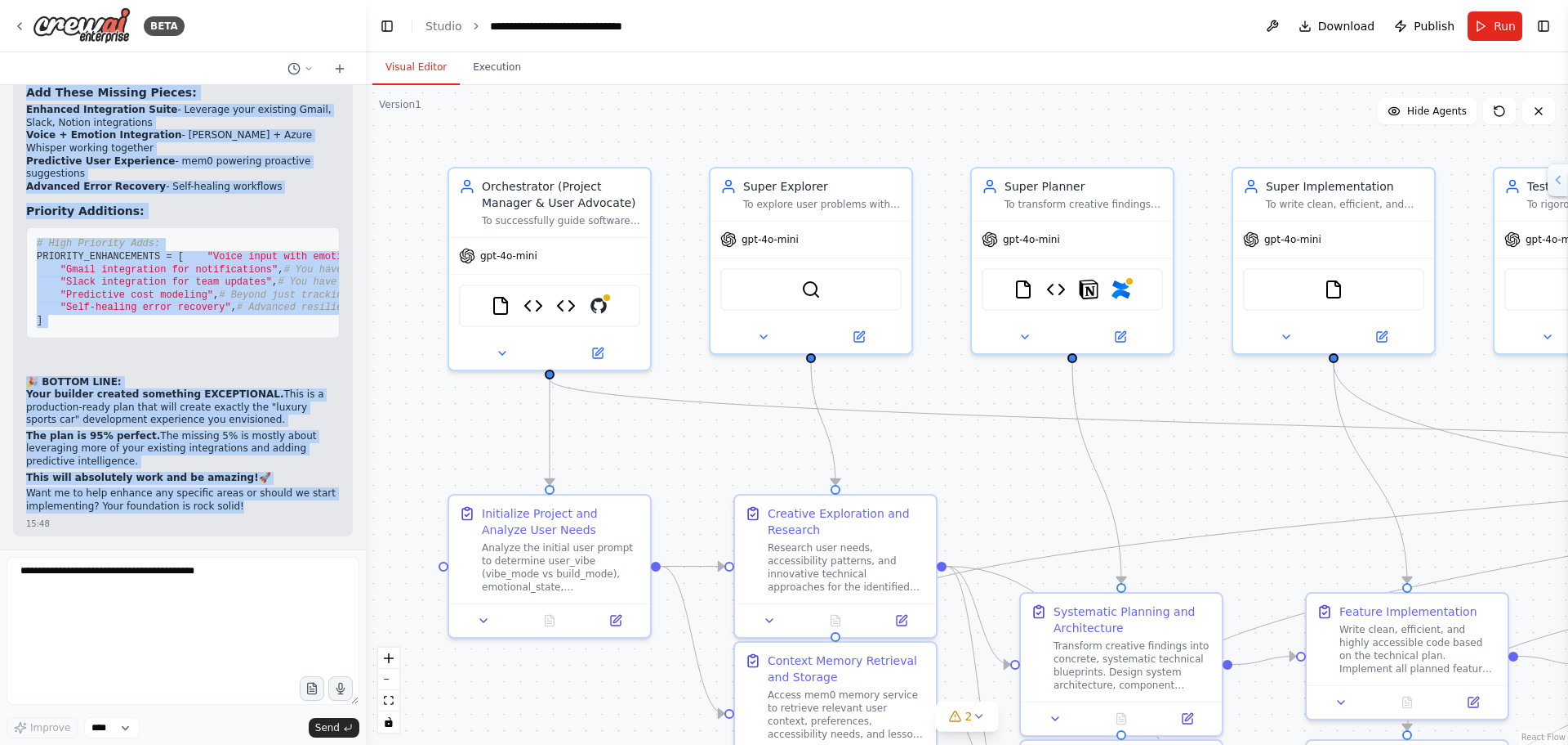
scroll to position [71436, 0]
drag, startPoint x: 250, startPoint y: 510, endPoint x: 20, endPoint y: 194, distance: 390.8
copy div "🔥 LOR! Ipsu Dolorsi Ame CONSECTETUR Adip! Elit se doeiusmo tem in utl etdo magn…"
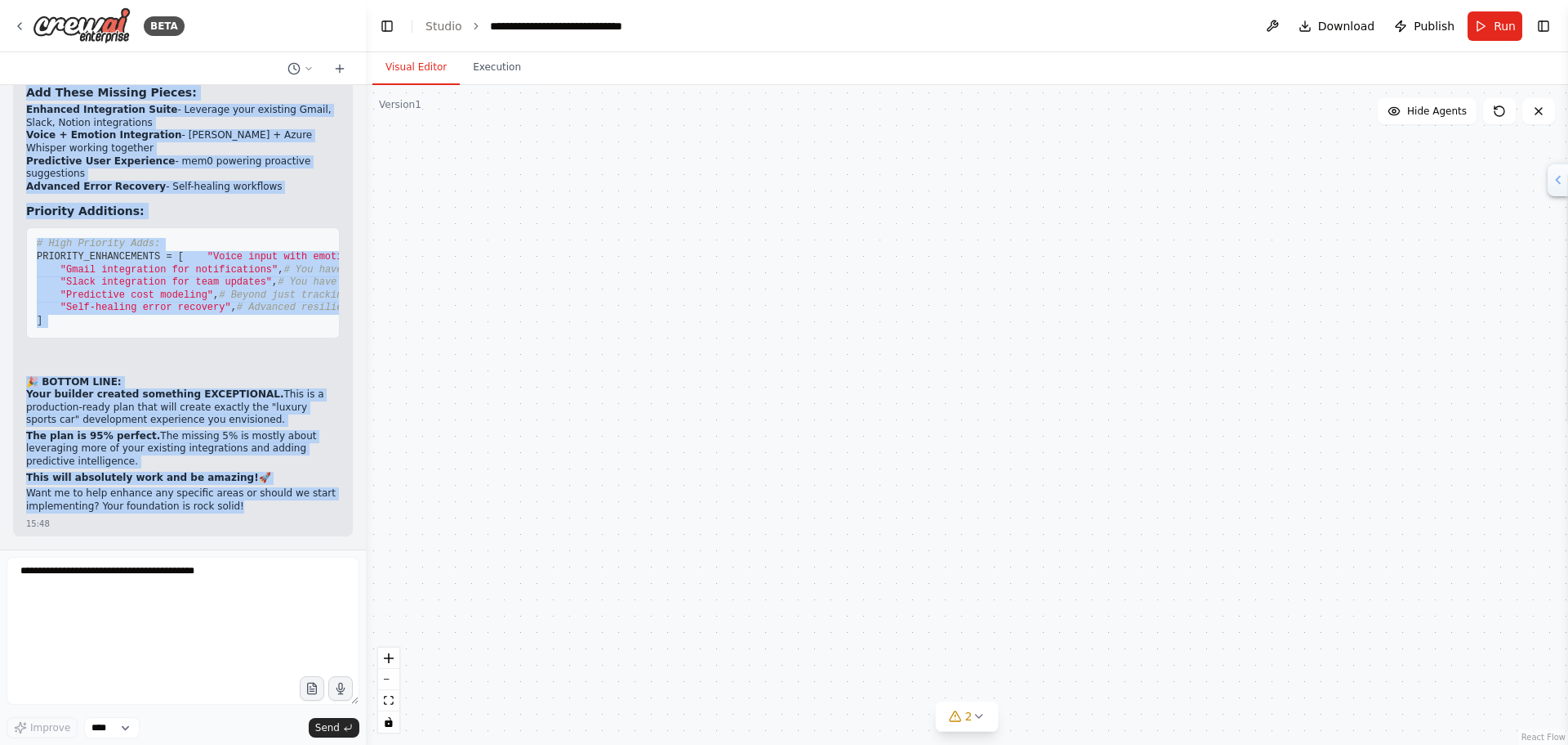
scroll to position [73561, 0]
